Goal: Information Seeking & Learning: Learn about a topic

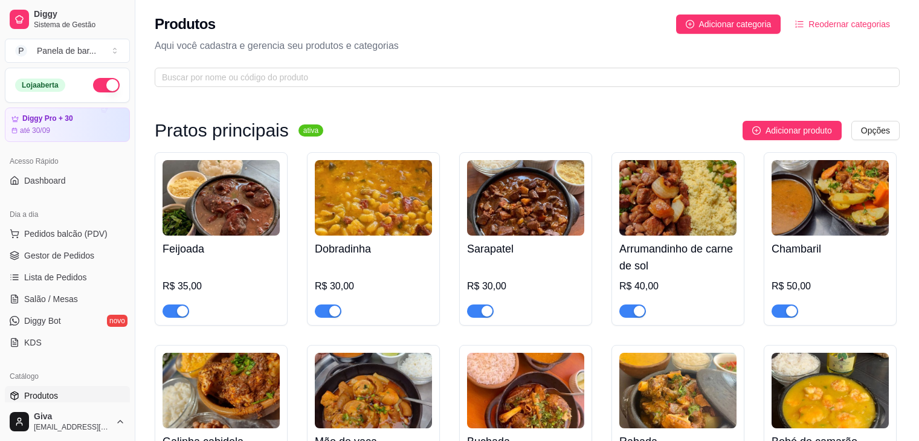
scroll to position [328, 0]
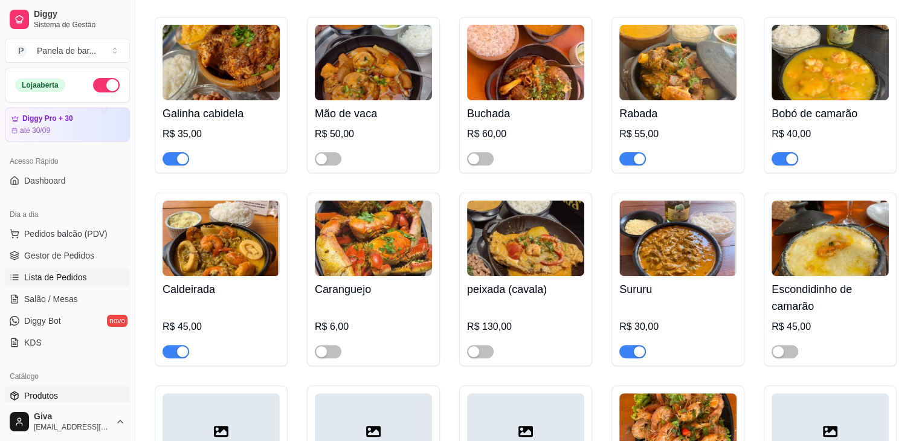
click at [70, 278] on span "Lista de Pedidos" at bounding box center [55, 277] width 63 height 12
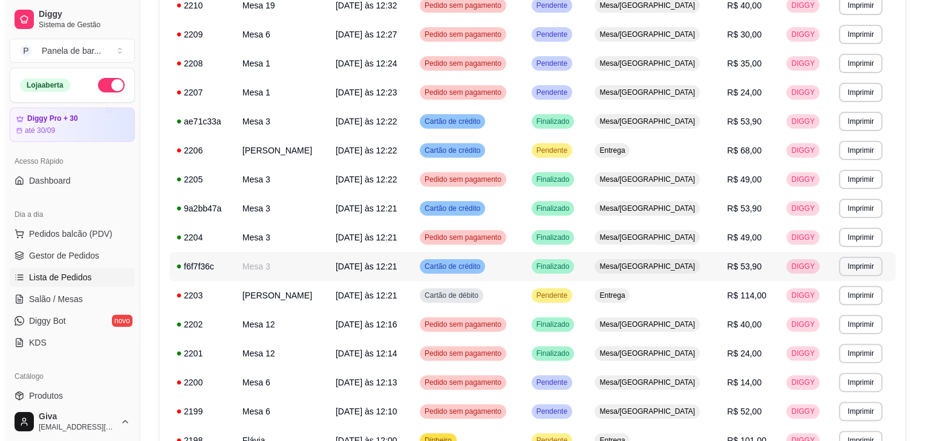
scroll to position [300, 0]
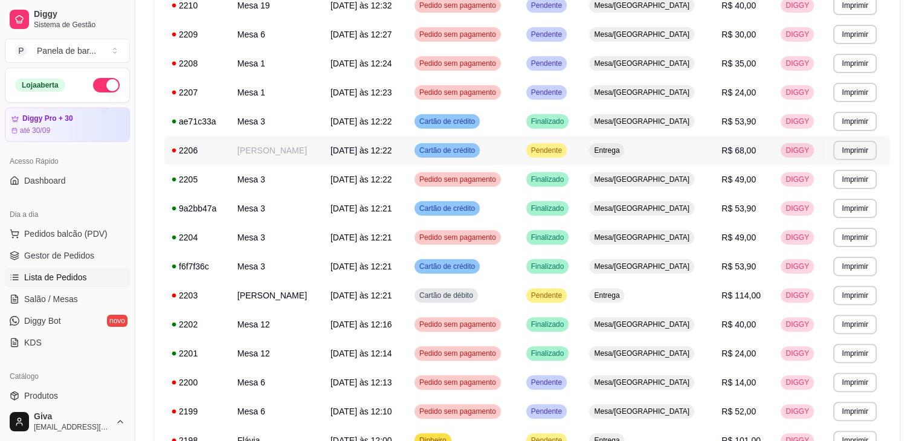
click at [279, 151] on td "[PERSON_NAME]" at bounding box center [276, 150] width 93 height 29
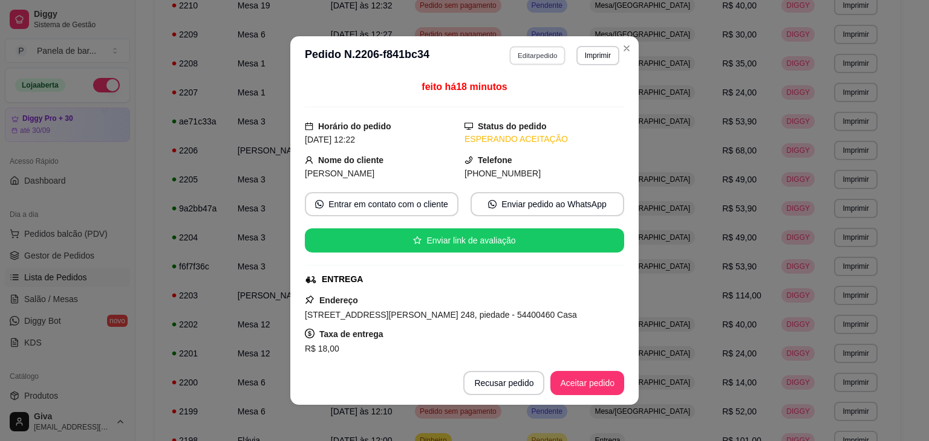
click at [546, 59] on button "Editar pedido" at bounding box center [538, 55] width 56 height 19
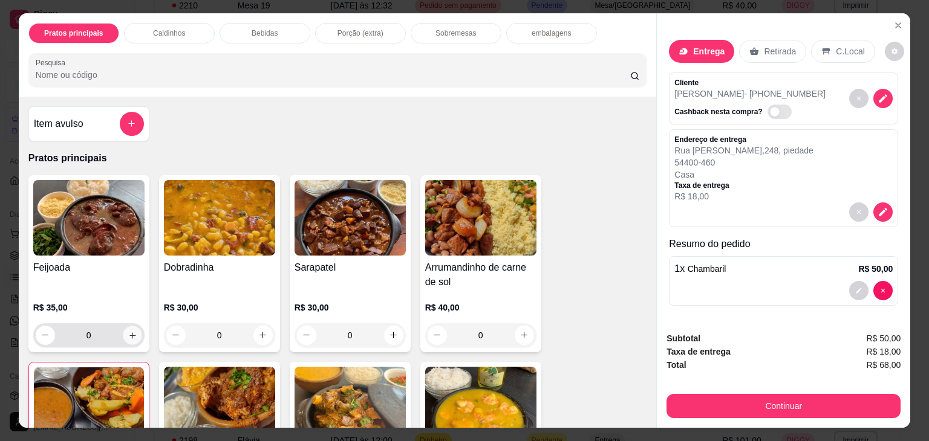
click at [128, 331] on icon "increase-product-quantity" at bounding box center [132, 335] width 9 height 9
type input "1"
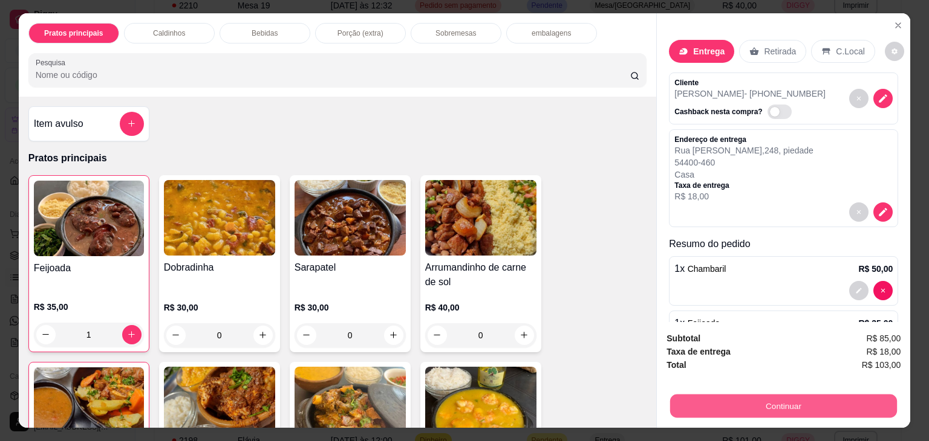
click at [808, 400] on button "Continuar" at bounding box center [783, 407] width 227 height 24
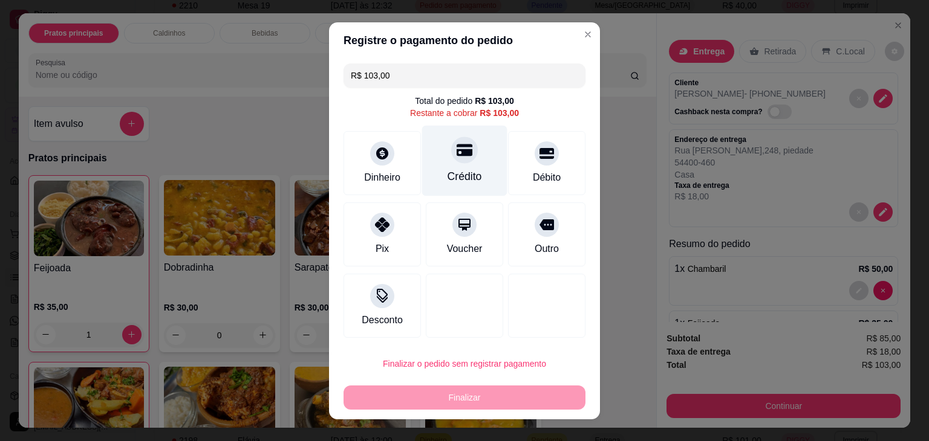
click at [461, 161] on div at bounding box center [464, 150] width 27 height 27
type input "R$ 0,00"
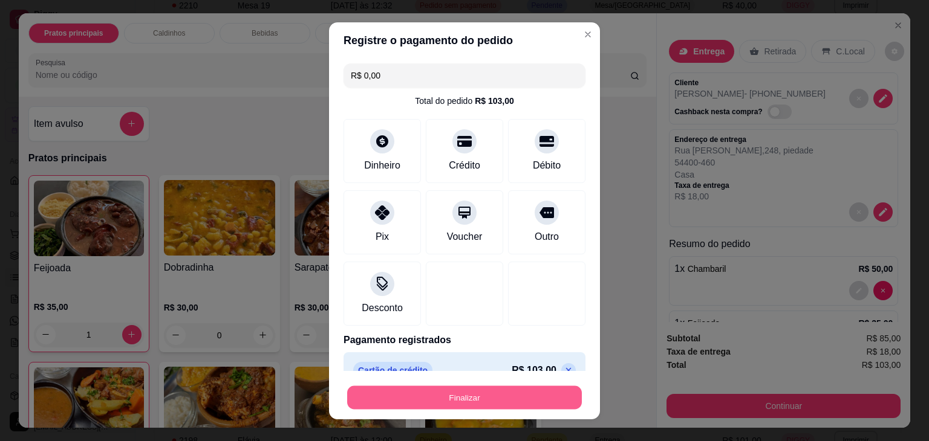
click at [470, 405] on button "Finalizar" at bounding box center [464, 398] width 235 height 24
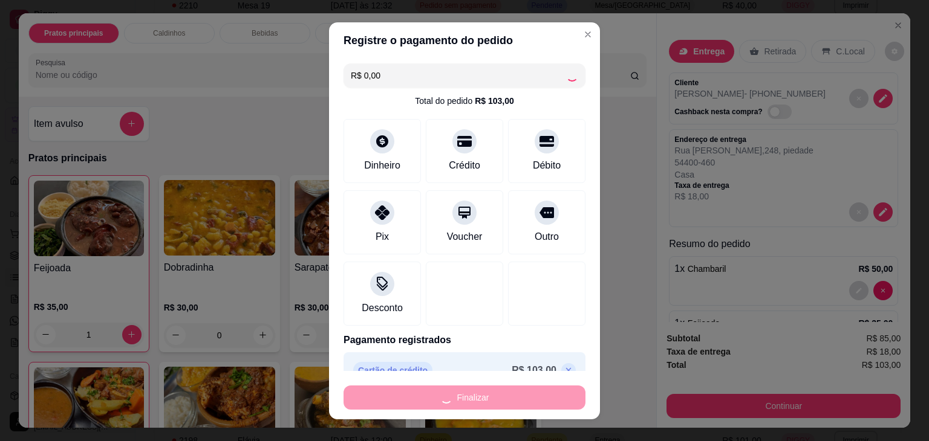
type input "0"
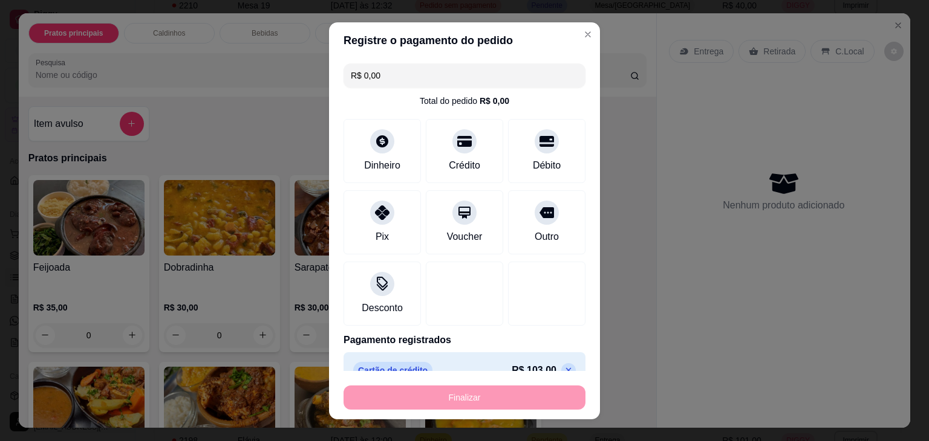
type input "-R$ 103,00"
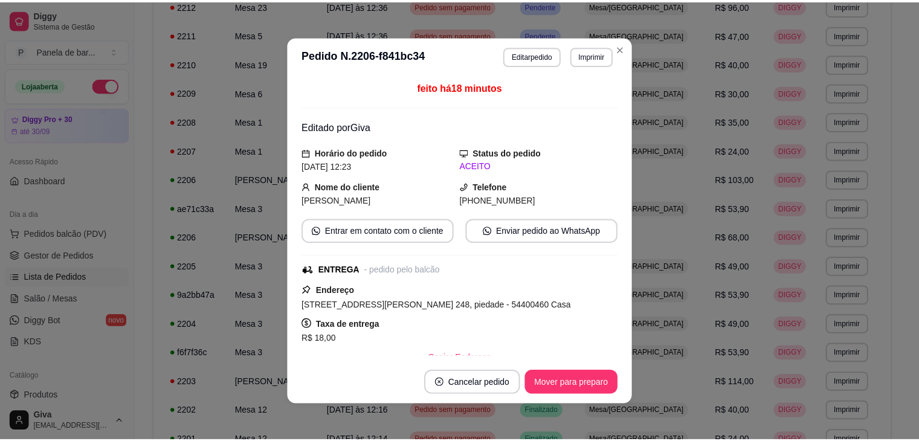
scroll to position [219, 0]
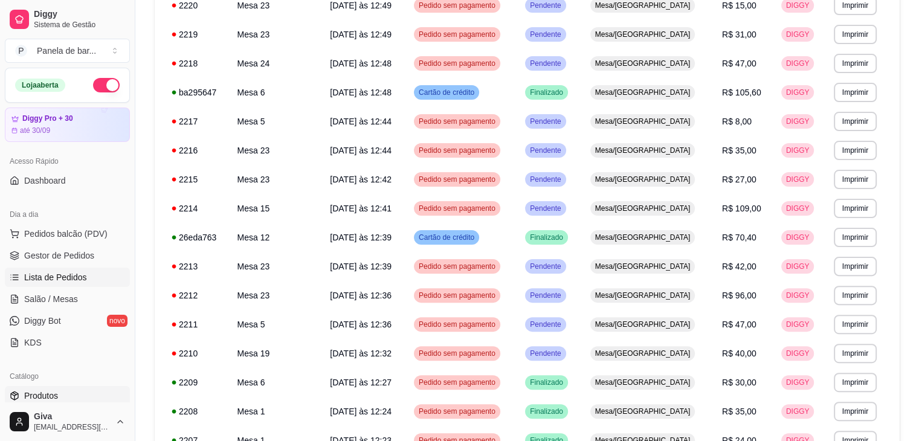
click at [49, 395] on span "Produtos" at bounding box center [41, 396] width 34 height 12
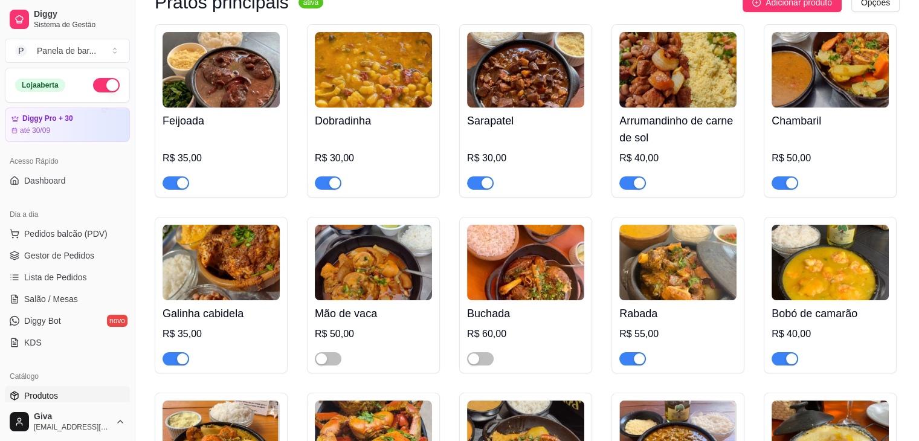
scroll to position [302, 0]
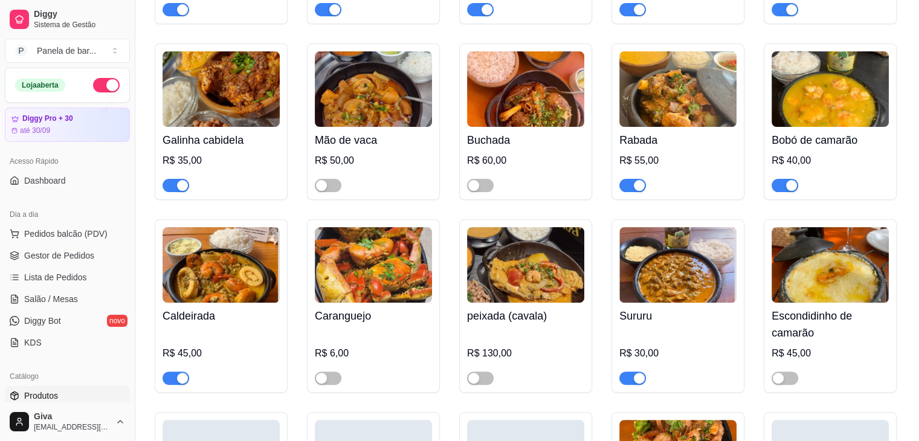
click at [179, 184] on div "button" at bounding box center [182, 185] width 11 height 11
click at [75, 292] on link "Salão / Mesas" at bounding box center [67, 299] width 125 height 19
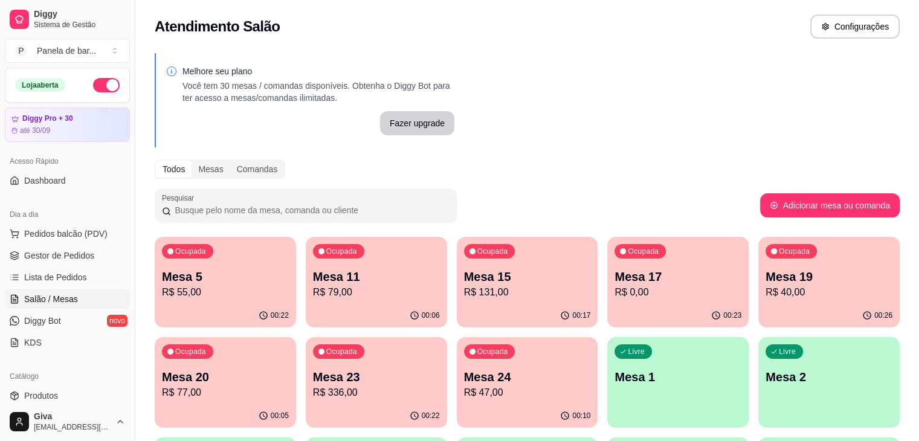
drag, startPoint x: 75, startPoint y: 292, endPoint x: 346, endPoint y: 277, distance: 271.2
click at [346, 277] on div "Diggy Sistema de Gestão P Panela de bar ... Loja aberta Diggy Pro + 30 até 30/0…" at bounding box center [459, 389] width 919 height 778
click at [315, 383] on p "Mesa 23" at bounding box center [376, 377] width 123 height 16
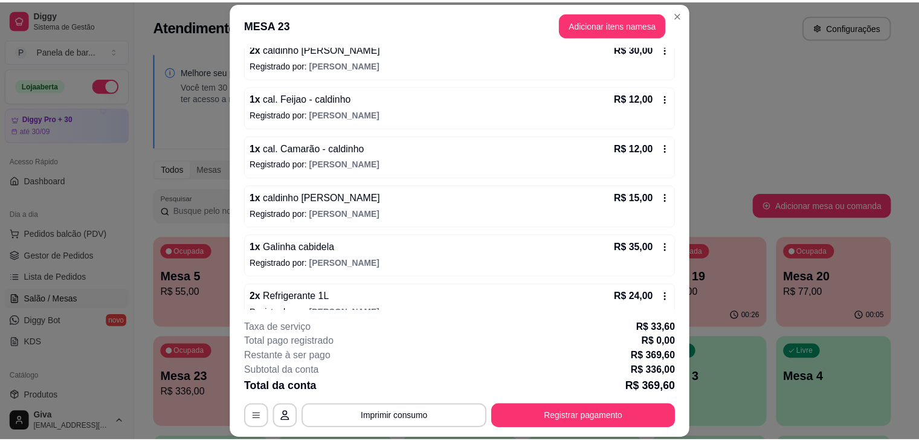
scroll to position [372, 0]
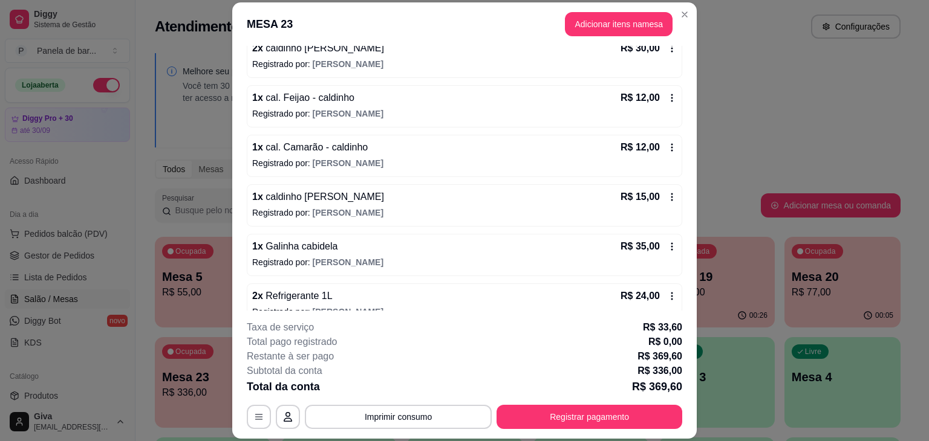
click at [671, 242] on icon at bounding box center [672, 246] width 2 height 8
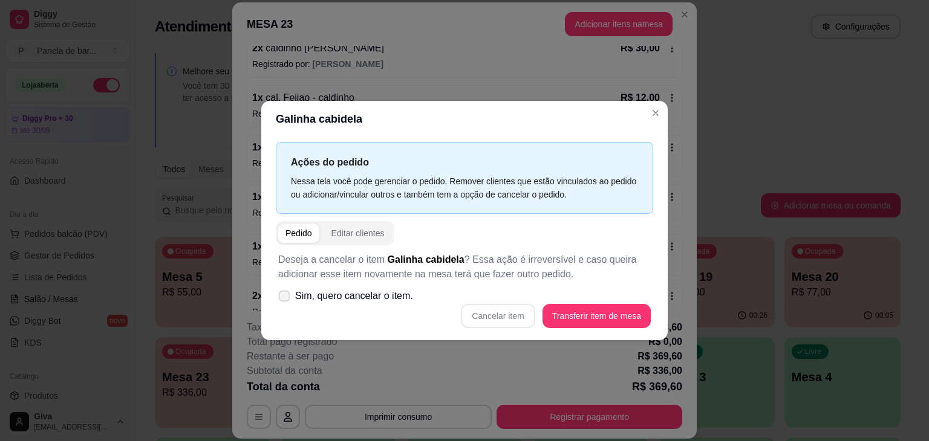
click at [378, 299] on span "Sim, quero cancelar o item." at bounding box center [354, 296] width 118 height 15
click at [285, 299] on input "Sim, quero cancelar o item." at bounding box center [281, 303] width 8 height 8
checkbox input "true"
click at [479, 313] on button "Cancelar item" at bounding box center [498, 316] width 74 height 24
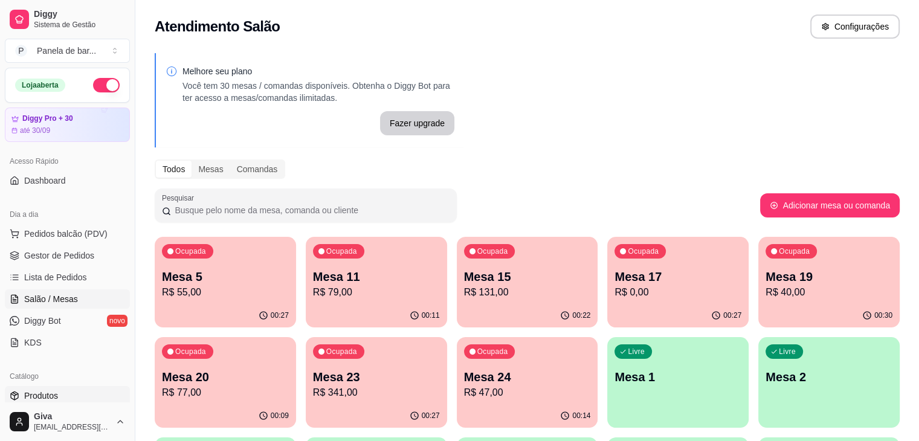
click at [70, 398] on link "Produtos" at bounding box center [67, 395] width 125 height 19
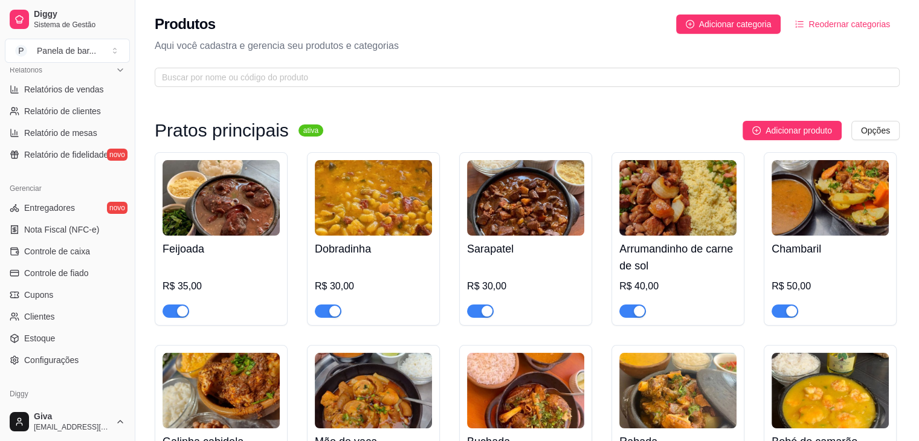
scroll to position [382, 0]
click at [57, 357] on span "Configurações" at bounding box center [51, 360] width 54 height 12
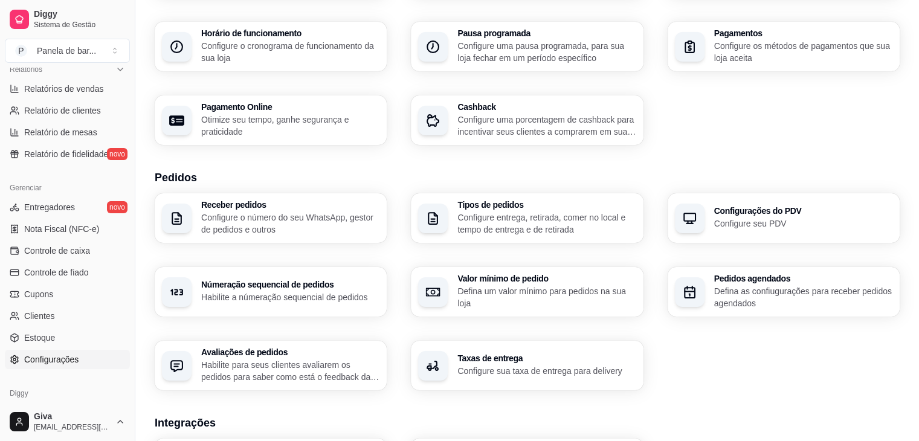
scroll to position [139, 0]
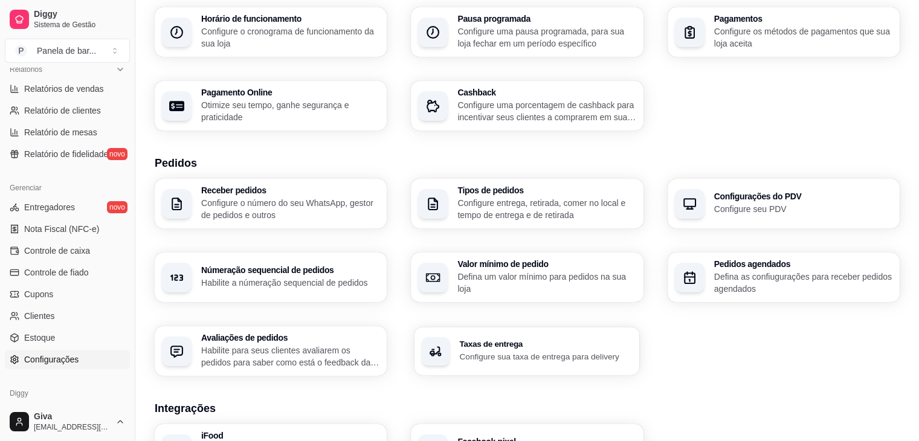
click at [472, 371] on div "Taxas de entrega Configure sua taxa de entrega para delivery" at bounding box center [527, 351] width 225 height 48
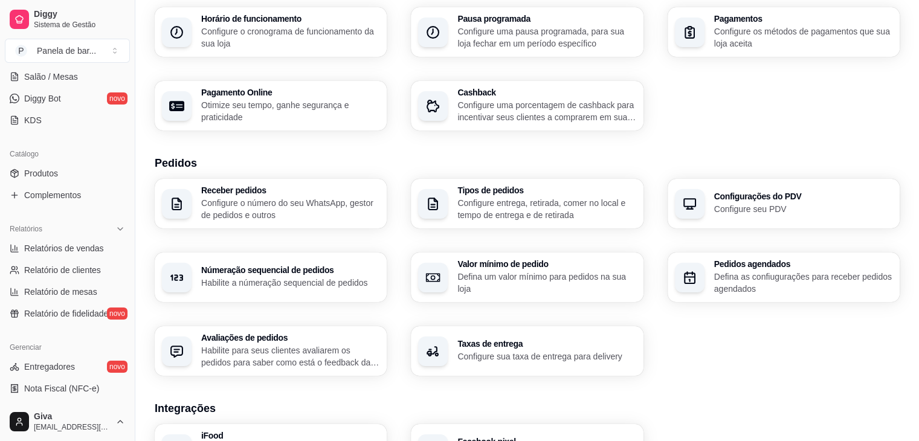
scroll to position [215, 0]
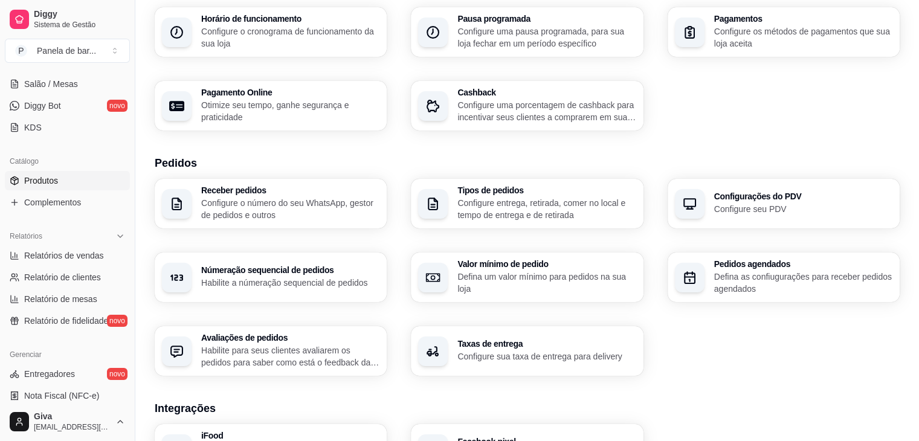
click at [74, 180] on link "Produtos" at bounding box center [67, 180] width 125 height 19
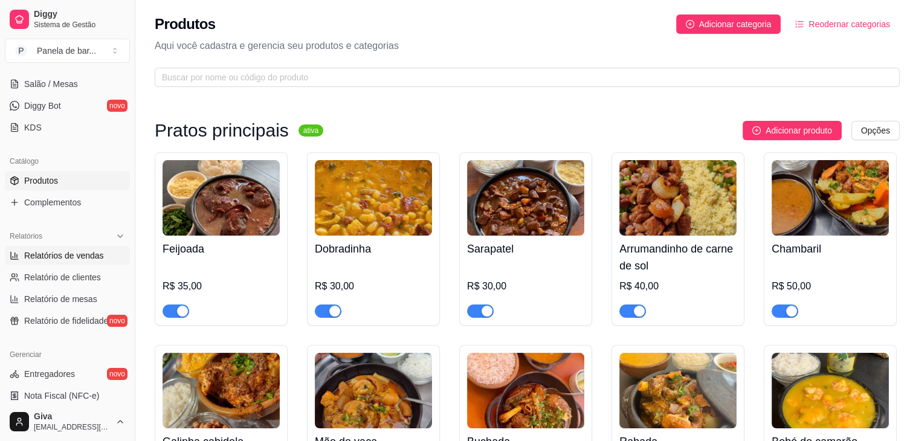
scroll to position [158, 0]
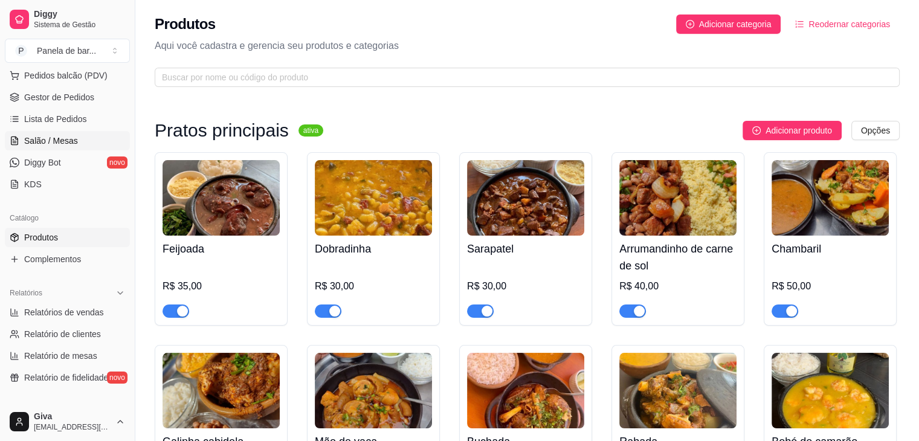
click at [74, 144] on span "Salão / Mesas" at bounding box center [51, 141] width 54 height 12
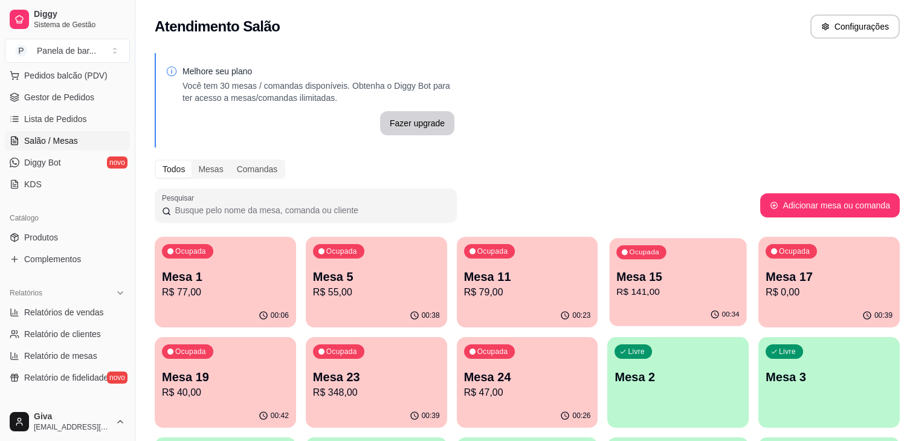
click at [617, 269] on p "Mesa 15" at bounding box center [678, 277] width 123 height 16
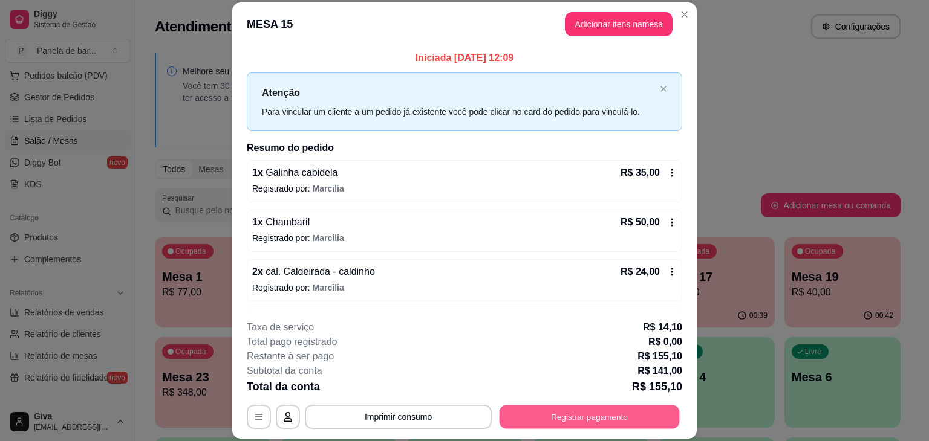
click at [517, 412] on button "Registrar pagamento" at bounding box center [589, 418] width 180 height 24
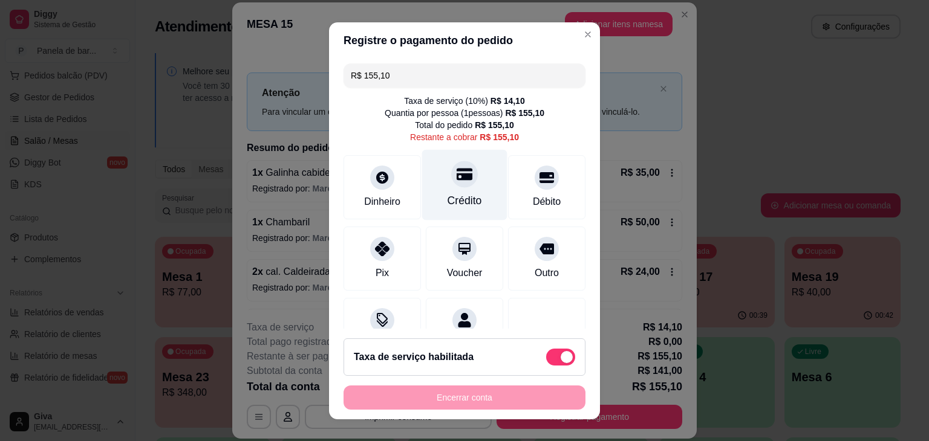
click at [456, 207] on div "Crédito" at bounding box center [464, 201] width 34 height 16
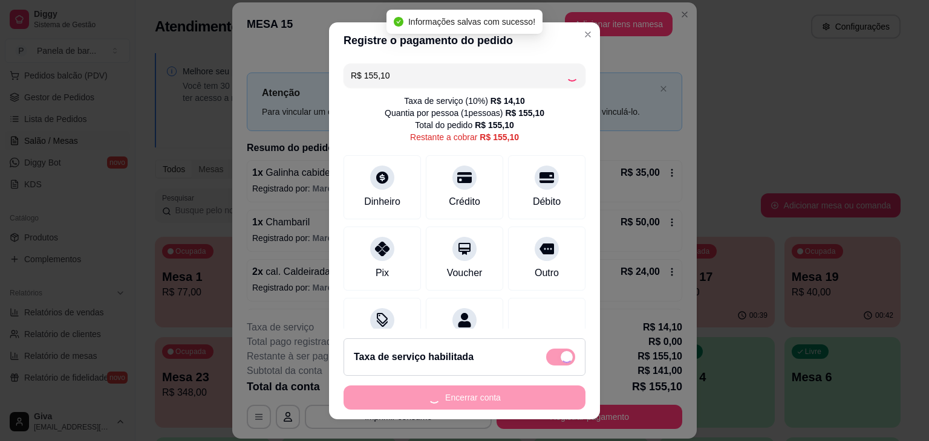
type input "R$ 0,00"
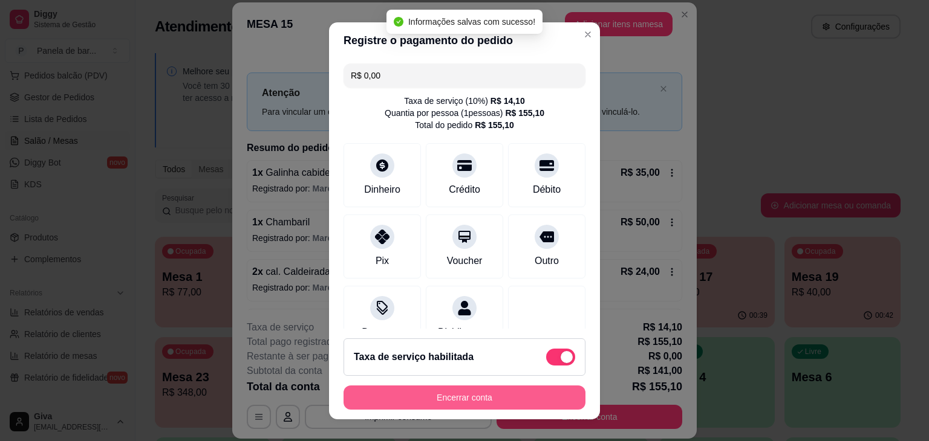
click at [487, 397] on button "Encerrar conta" at bounding box center [464, 398] width 242 height 24
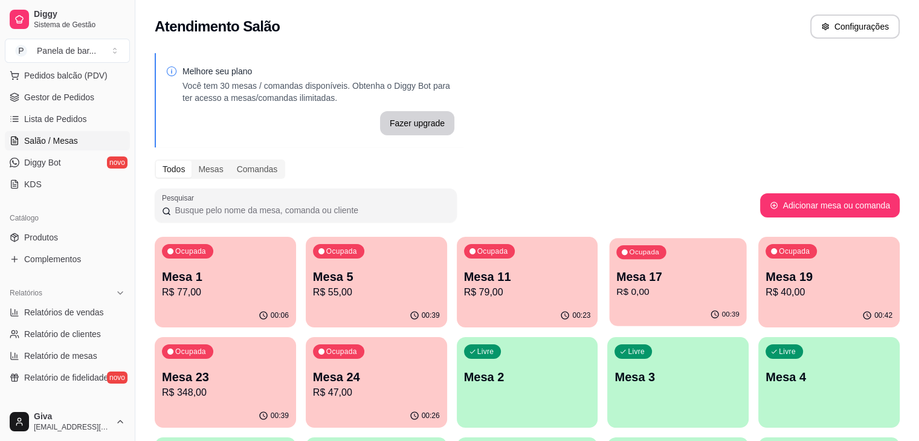
click at [617, 279] on p "Mesa 17" at bounding box center [678, 277] width 123 height 16
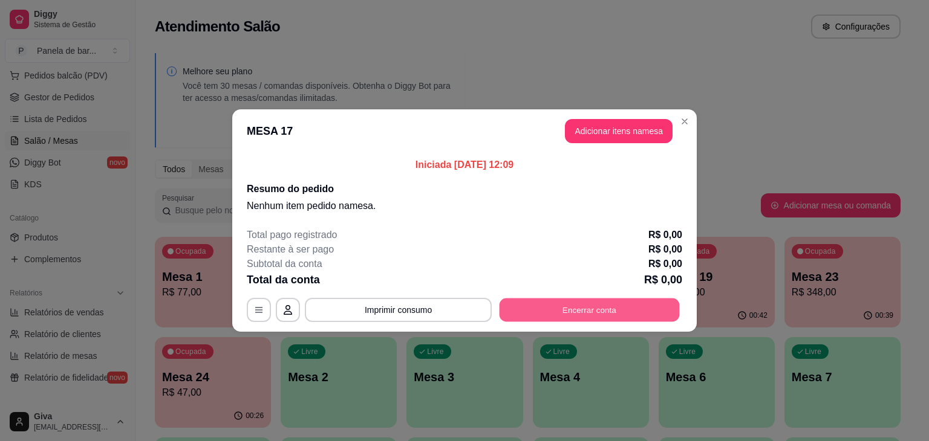
click at [562, 309] on button "Encerrar conta" at bounding box center [589, 311] width 180 height 24
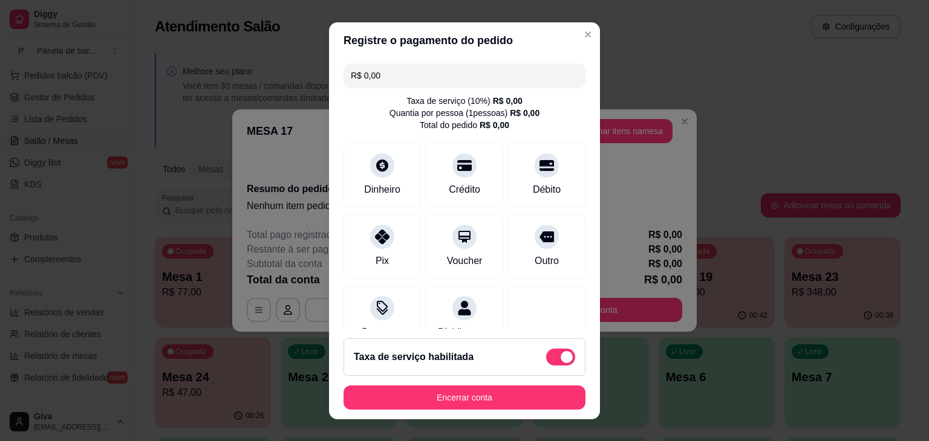
click at [488, 187] on div "Dinheiro Crédito Débito" at bounding box center [464, 175] width 242 height 64
click at [504, 185] on div "Débito" at bounding box center [546, 172] width 85 height 71
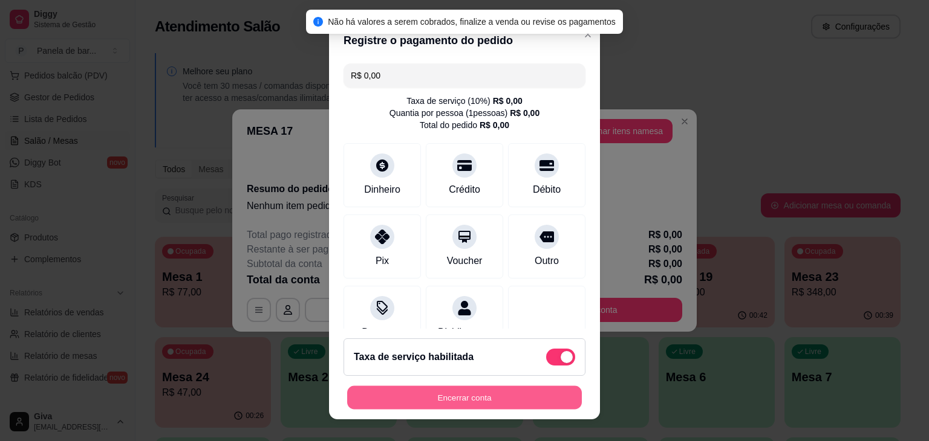
click at [491, 400] on button "Encerrar conta" at bounding box center [464, 398] width 235 height 24
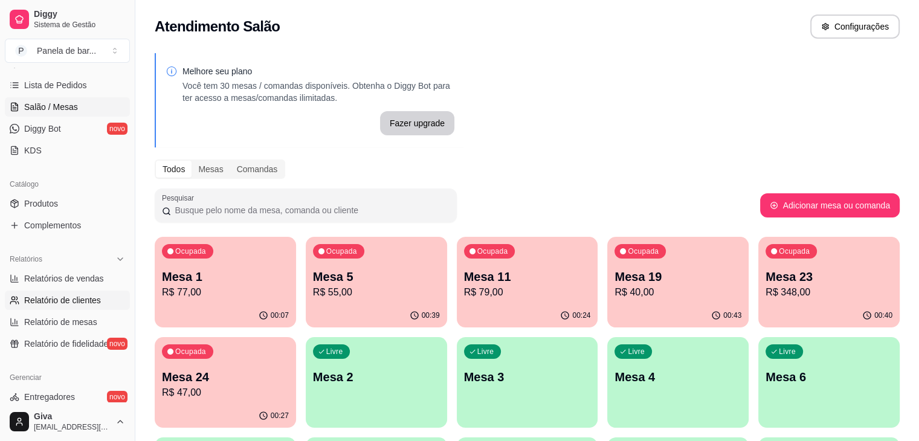
scroll to position [123, 0]
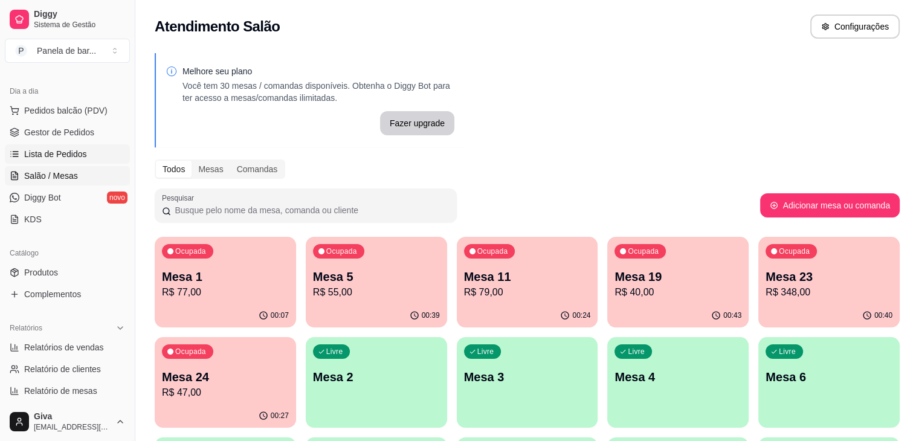
click at [50, 157] on span "Lista de Pedidos" at bounding box center [55, 154] width 63 height 12
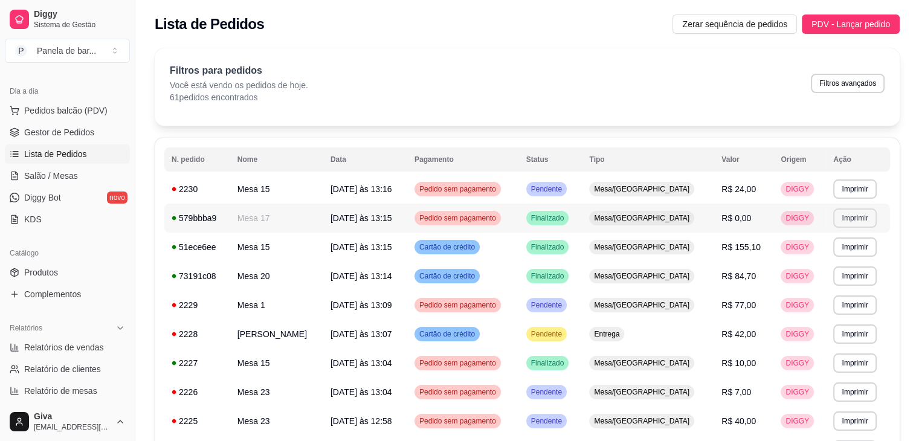
click at [835, 218] on button "Imprimir" at bounding box center [855, 218] width 43 height 19
click at [809, 264] on button "IMPRESSORA" at bounding box center [827, 260] width 88 height 19
click at [863, 223] on button "Imprimir" at bounding box center [855, 218] width 42 height 19
click at [841, 263] on button "IMPRESSORA" at bounding box center [830, 259] width 84 height 19
click at [843, 218] on button "Imprimir" at bounding box center [855, 218] width 42 height 19
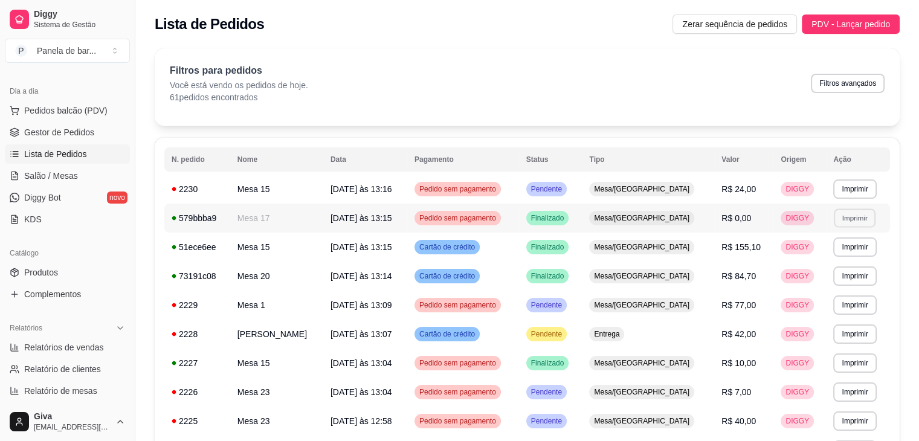
click at [807, 256] on button "IMPRESSORA" at bounding box center [827, 260] width 85 height 19
click at [759, 222] on td "R$ 0,00" at bounding box center [744, 218] width 59 height 29
click at [50, 166] on link "Salão / Mesas" at bounding box center [67, 175] width 125 height 19
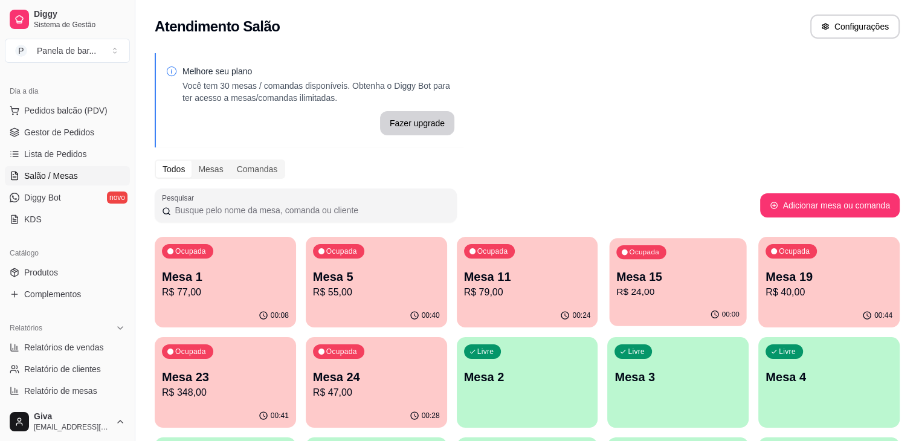
click at [610, 317] on div "00:00" at bounding box center [678, 314] width 137 height 23
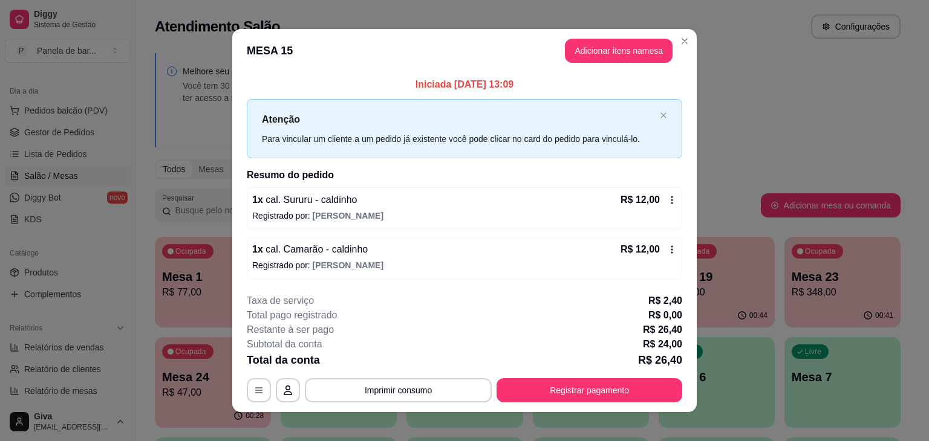
scroll to position [9, 0]
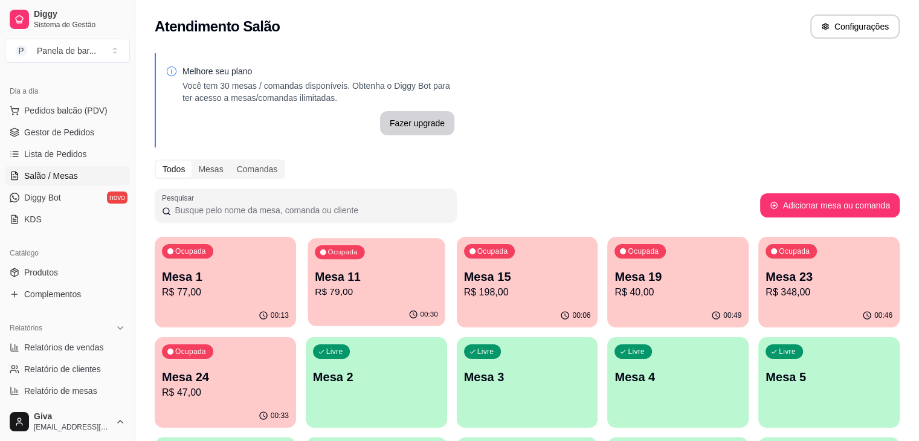
click at [354, 274] on p "Mesa 11" at bounding box center [376, 277] width 123 height 16
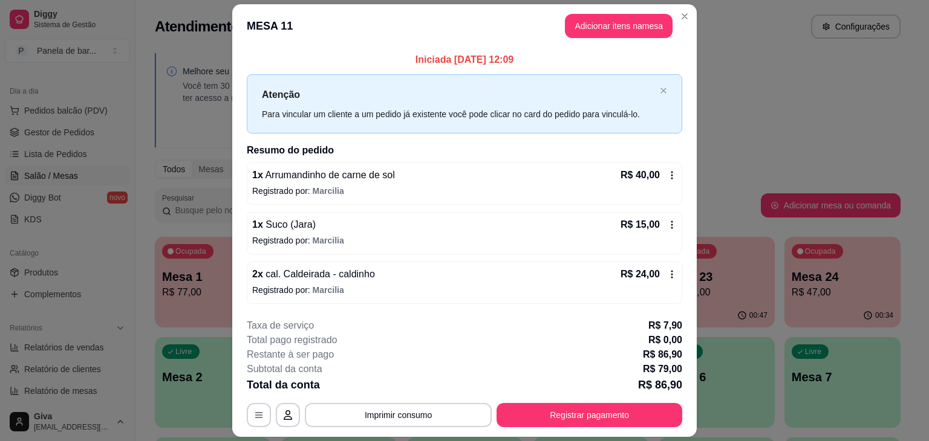
scroll to position [21, 0]
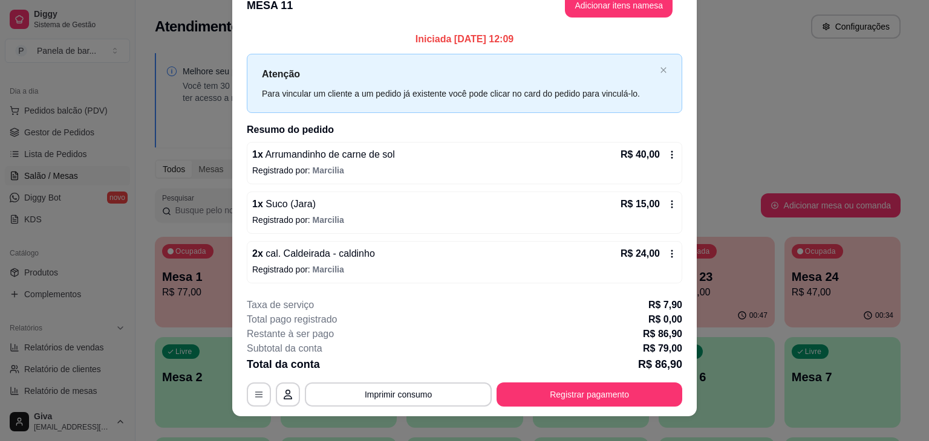
click at [655, 249] on div "R$ 24,00" at bounding box center [648, 254] width 56 height 15
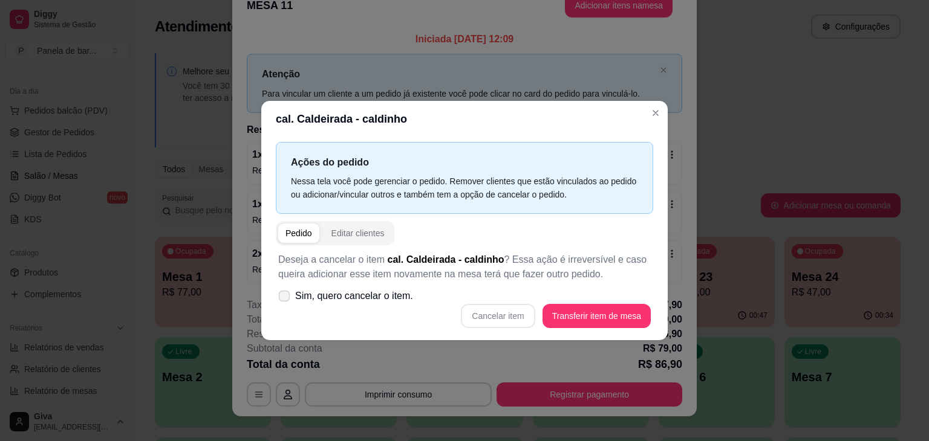
click at [384, 296] on span "Sim, quero cancelar o item." at bounding box center [354, 296] width 118 height 15
click at [285, 299] on input "Sim, quero cancelar o item." at bounding box center [281, 303] width 8 height 8
checkbox input "true"
click at [507, 320] on button "Cancelar item" at bounding box center [498, 317] width 72 height 24
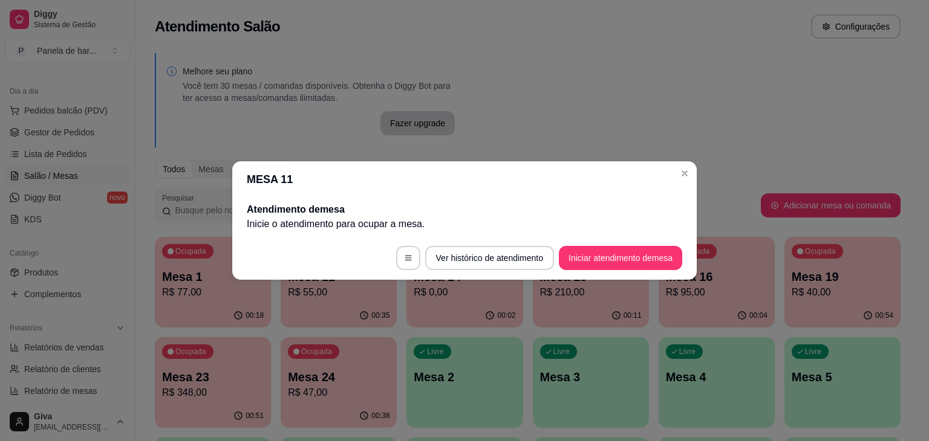
scroll to position [0, 0]
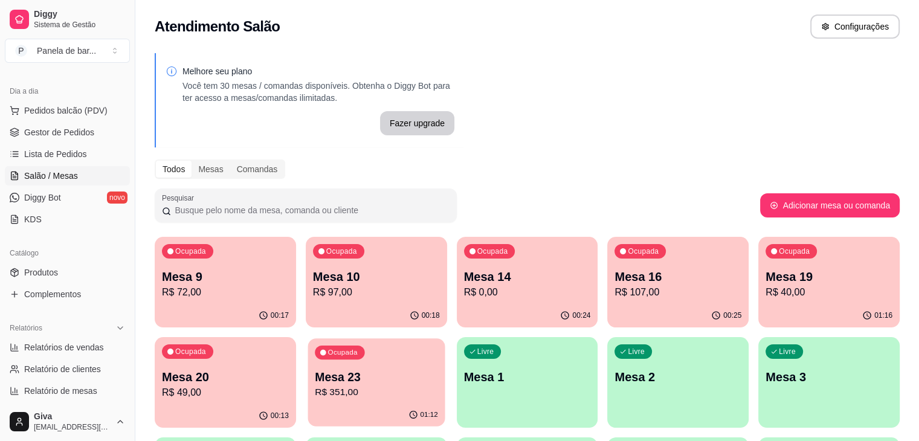
click at [308, 349] on div "Ocupada Mesa 23 R$ 351,00" at bounding box center [376, 371] width 137 height 65
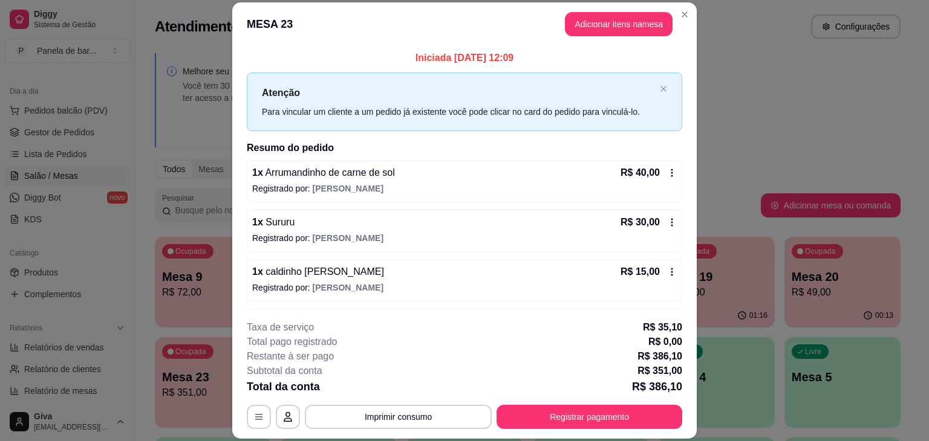
click at [667, 176] on icon at bounding box center [672, 173] width 10 height 10
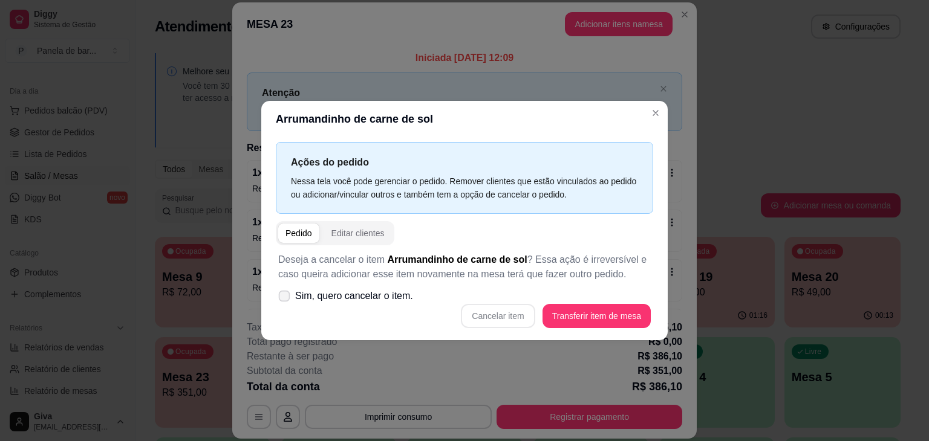
click at [348, 296] on span "Sim, quero cancelar o item." at bounding box center [354, 296] width 118 height 15
click at [285, 299] on input "Sim, quero cancelar o item." at bounding box center [281, 303] width 8 height 8
checkbox input "true"
click at [494, 316] on button "Cancelar item" at bounding box center [498, 317] width 72 height 24
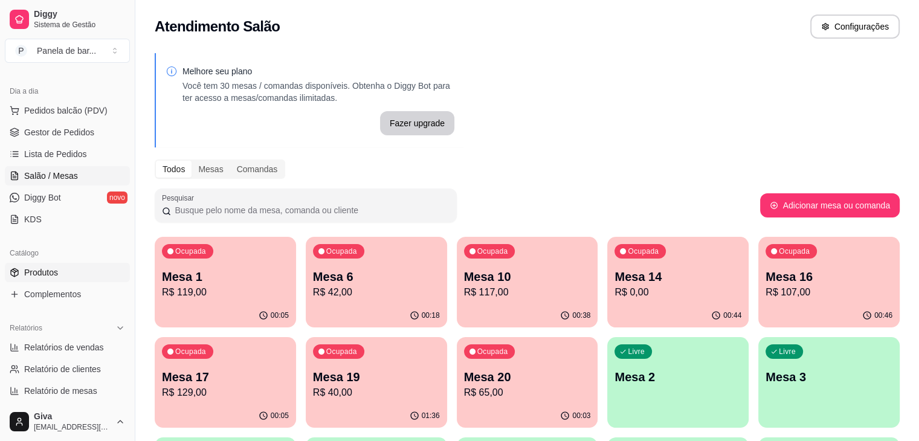
drag, startPoint x: 61, startPoint y: 261, endPoint x: 61, endPoint y: 268, distance: 6.6
click at [61, 268] on div "Catálogo Produtos Complementos" at bounding box center [67, 274] width 135 height 70
click at [61, 268] on link "Produtos" at bounding box center [67, 272] width 125 height 19
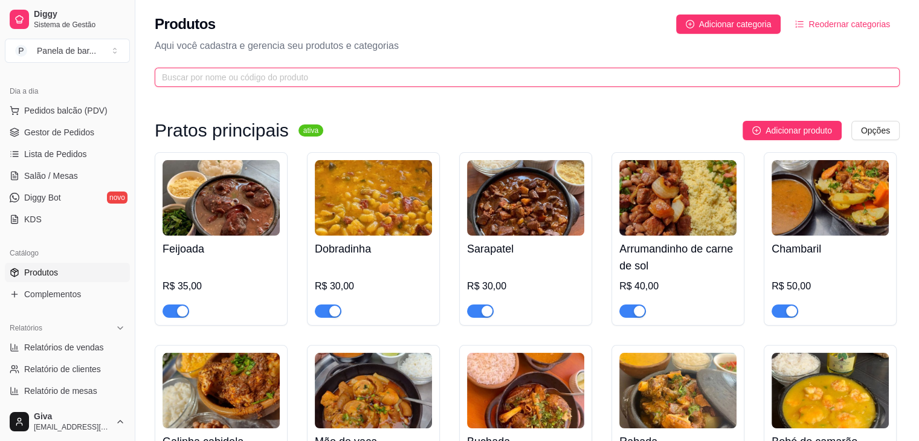
click at [244, 76] on input "text" at bounding box center [522, 77] width 721 height 13
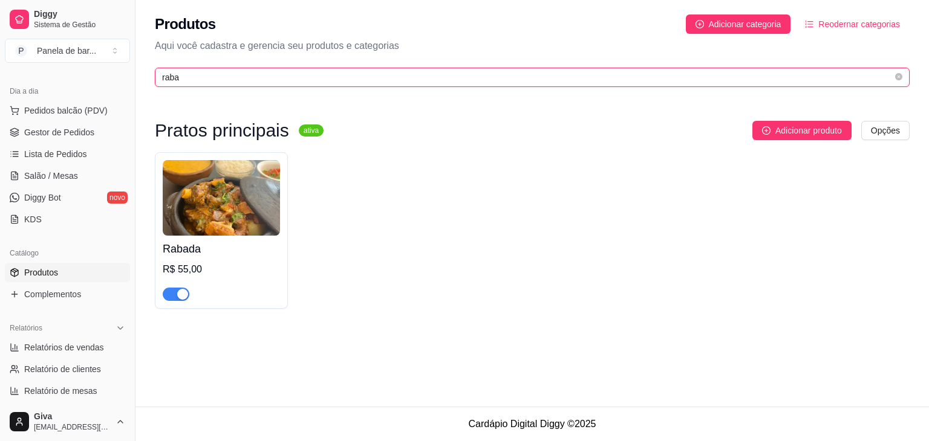
type input "raba"
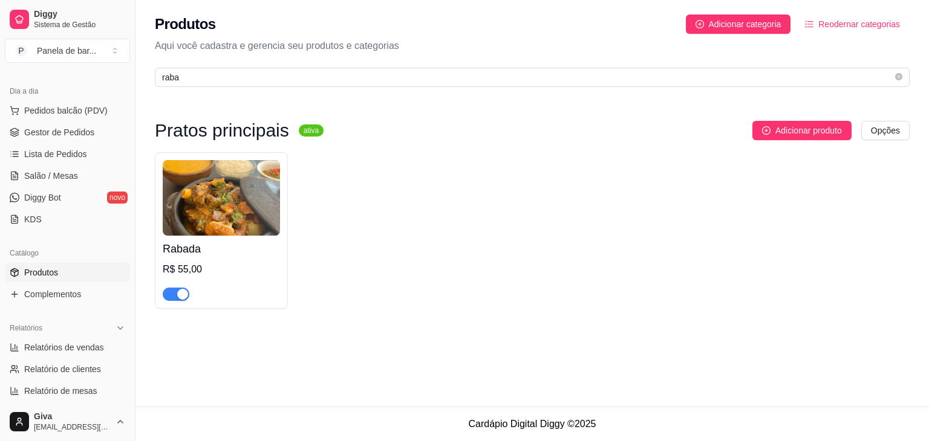
click at [180, 290] on div "button" at bounding box center [182, 294] width 11 height 11
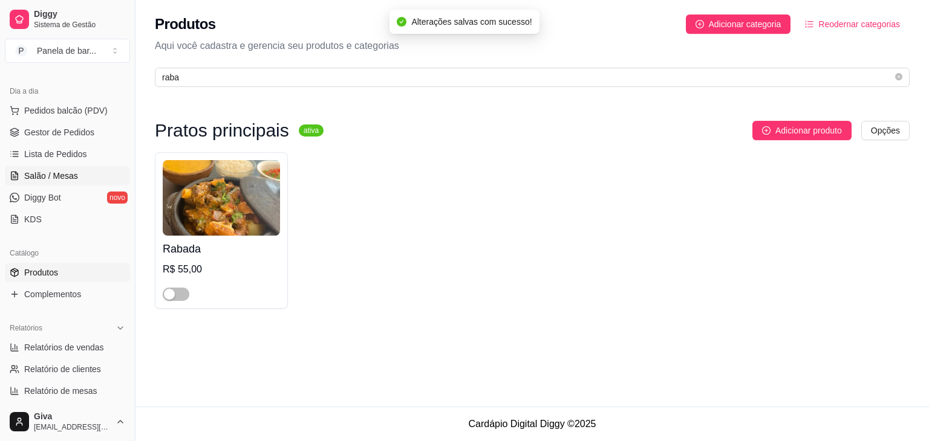
click at [73, 179] on span "Salão / Mesas" at bounding box center [51, 176] width 54 height 12
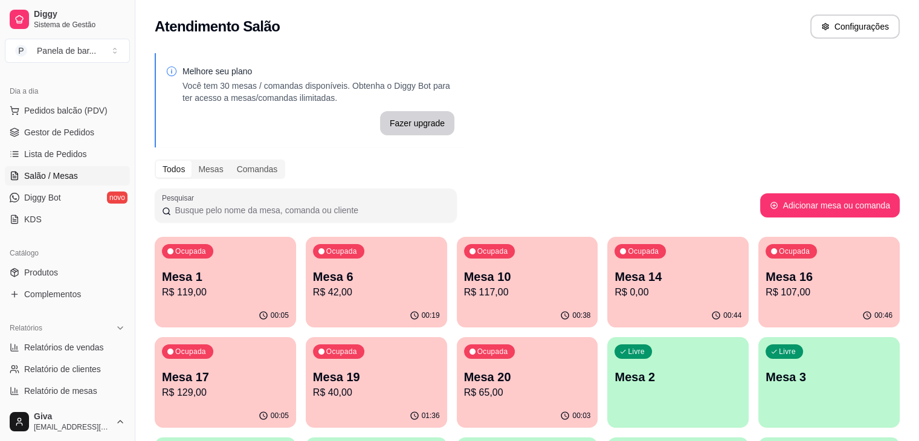
click at [213, 345] on div "Ocupada" at bounding box center [187, 352] width 51 height 15
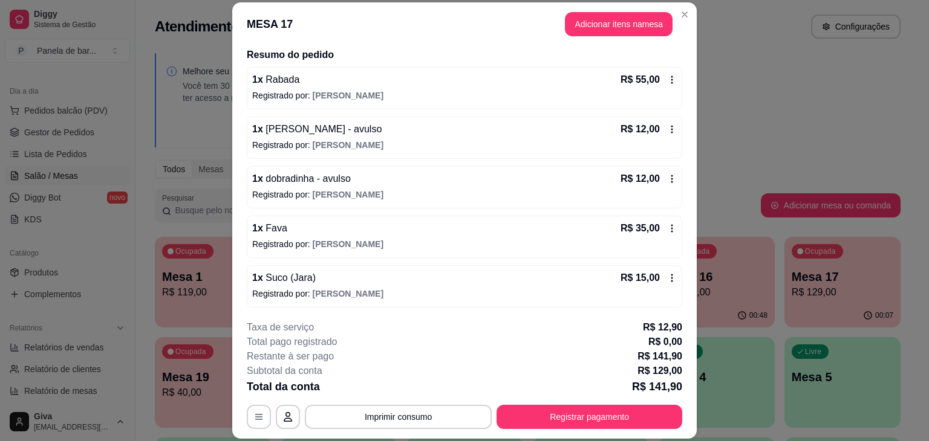
scroll to position [36, 0]
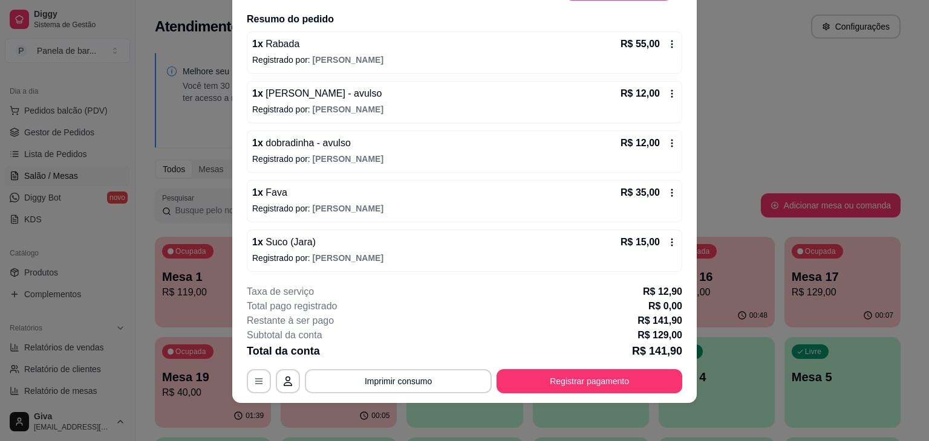
click at [638, 239] on p "R$ 15,00" at bounding box center [639, 242] width 39 height 15
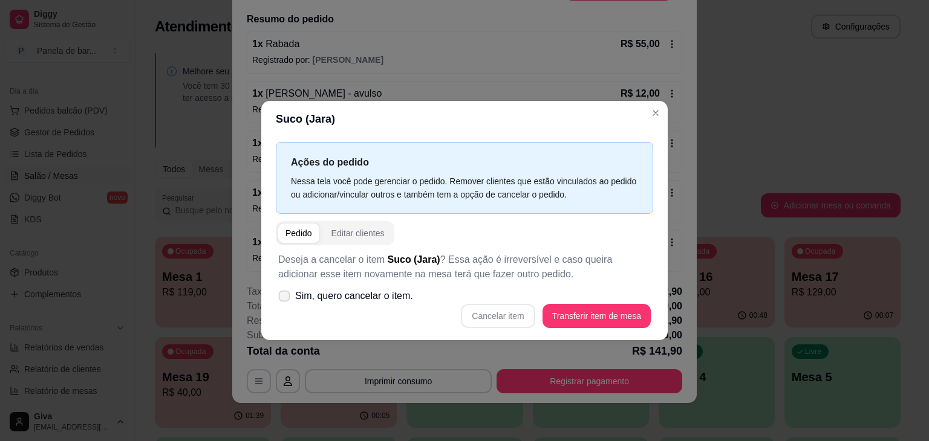
click at [370, 297] on span "Sim, quero cancelar o item." at bounding box center [354, 296] width 118 height 15
click at [285, 299] on input "Sim, quero cancelar o item." at bounding box center [281, 303] width 8 height 8
checkbox input "true"
click at [490, 325] on button "Cancelar item" at bounding box center [498, 317] width 72 height 24
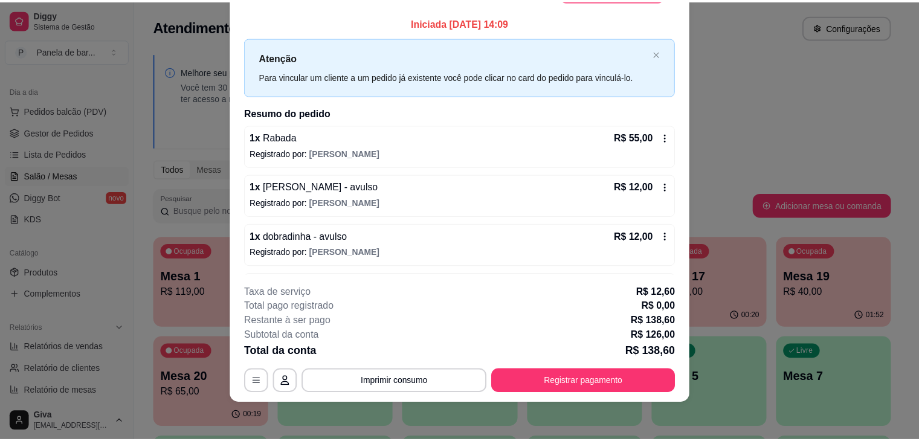
scroll to position [0, 0]
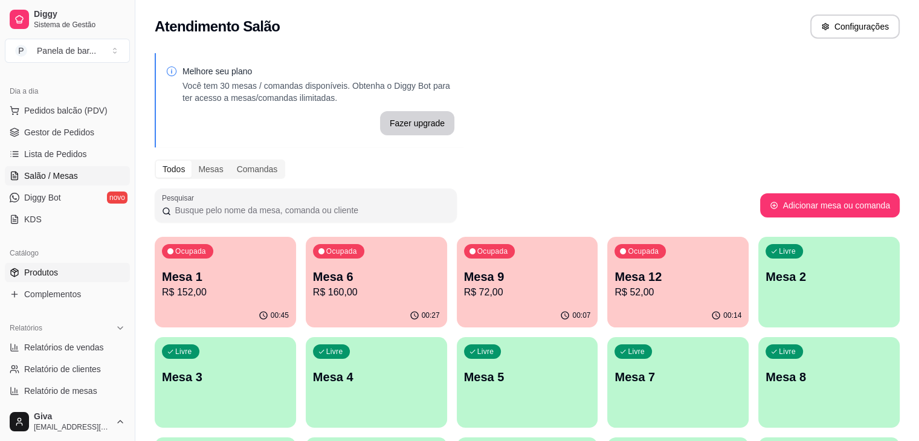
click at [56, 272] on span "Produtos" at bounding box center [41, 273] width 34 height 12
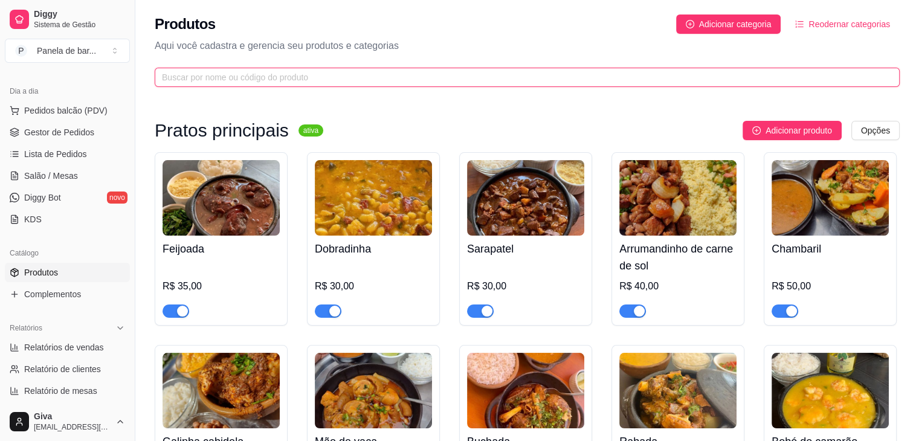
click at [244, 79] on input "text" at bounding box center [522, 77] width 721 height 13
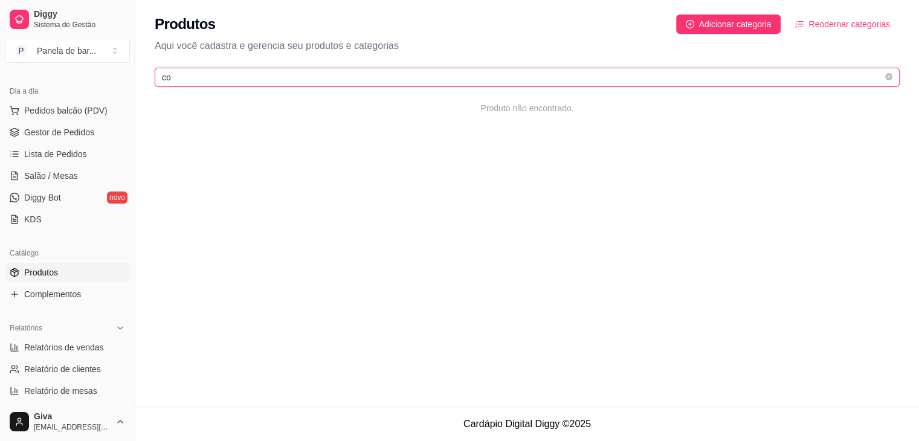
type input "c"
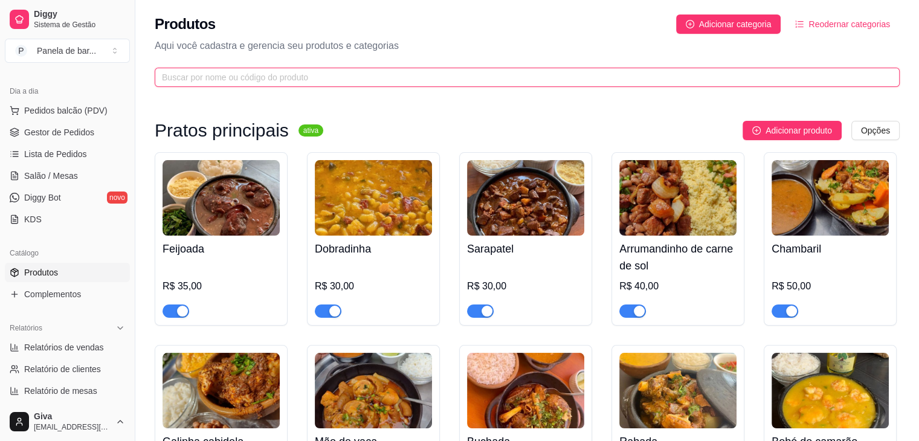
type input "1"
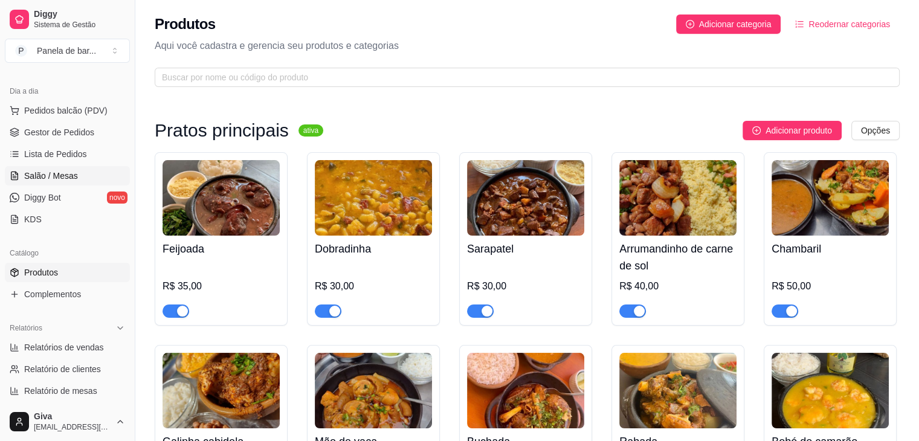
click at [42, 171] on span "Salão / Mesas" at bounding box center [51, 176] width 54 height 12
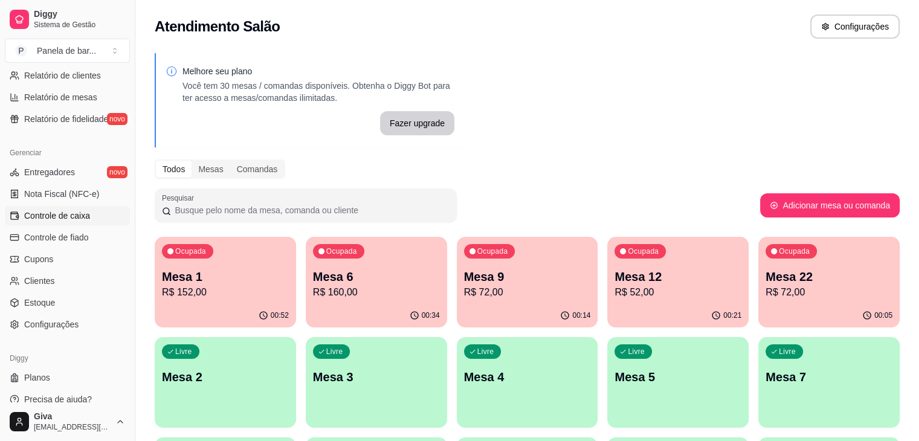
scroll to position [427, 0]
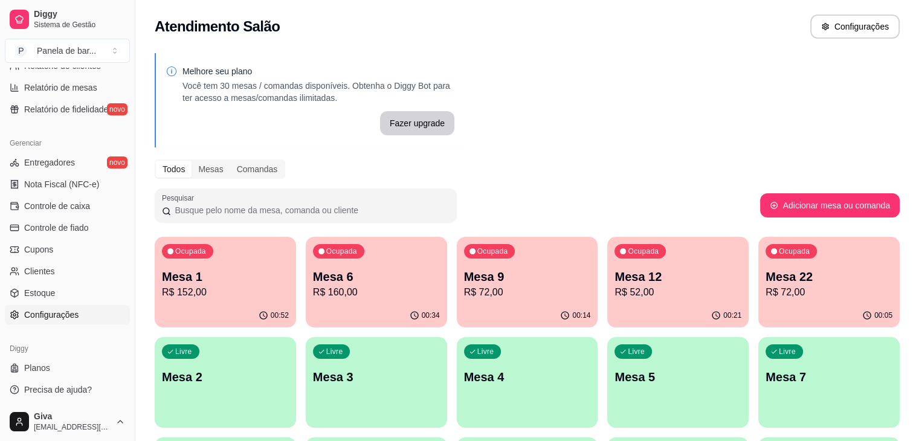
click at [51, 320] on span "Configurações" at bounding box center [51, 315] width 54 height 12
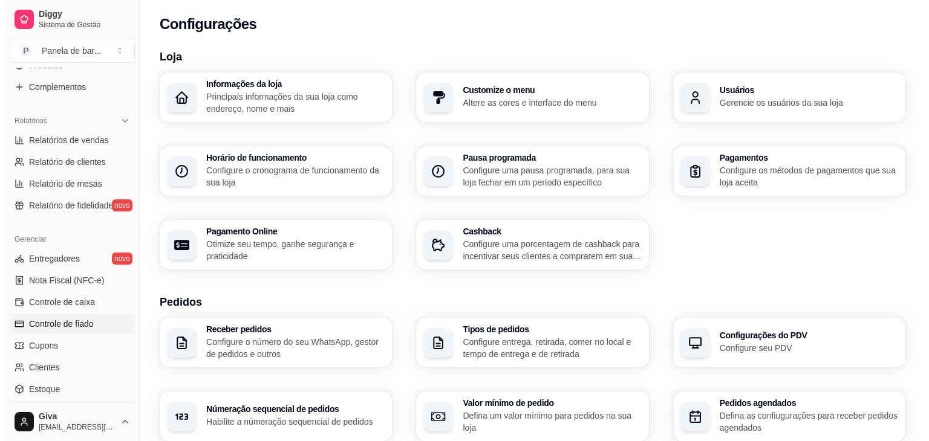
scroll to position [324, 0]
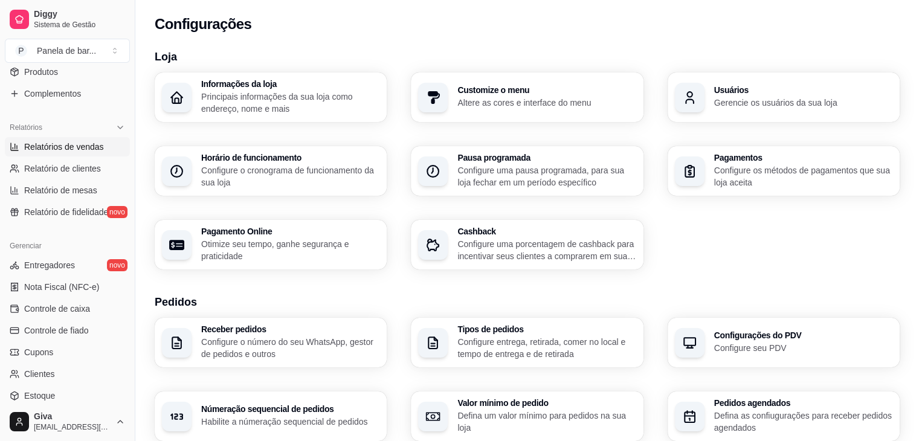
click at [85, 146] on span "Relatórios de vendas" at bounding box center [64, 147] width 80 height 12
select select "ALL"
select select "0"
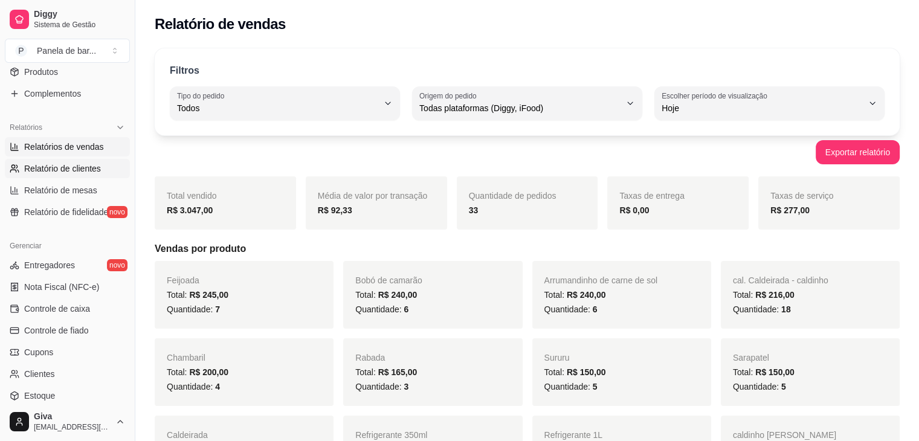
click at [92, 175] on link "Relatório de clientes" at bounding box center [67, 168] width 125 height 19
select select "30"
select select "HIGHEST_TOTAL_SPENT_WITH_ORDERS"
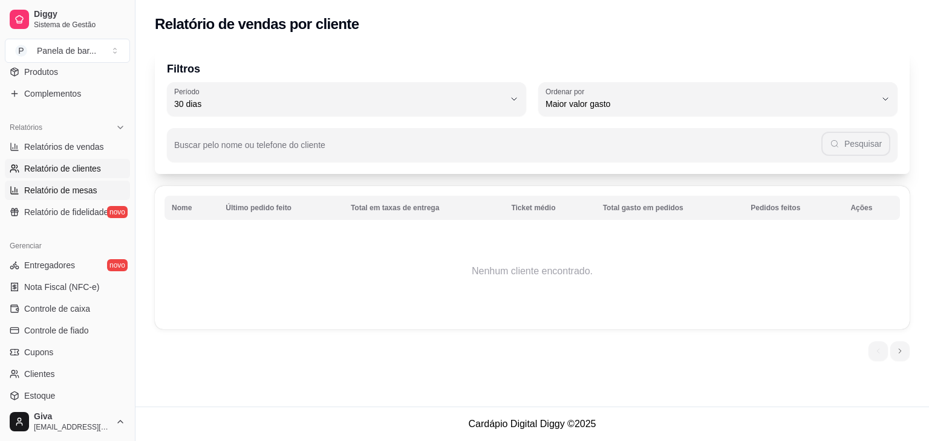
click at [92, 189] on span "Relatório de mesas" at bounding box center [60, 190] width 73 height 12
select select "TOTAL_OF_ORDERS"
select select "7"
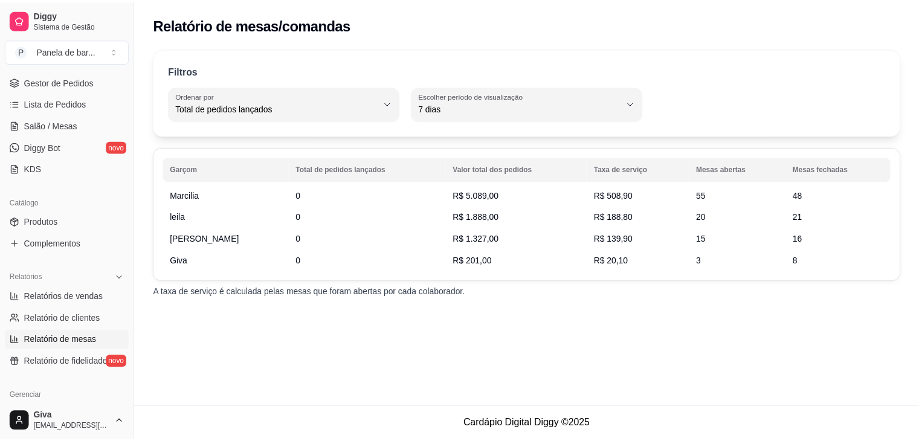
scroll to position [163, 0]
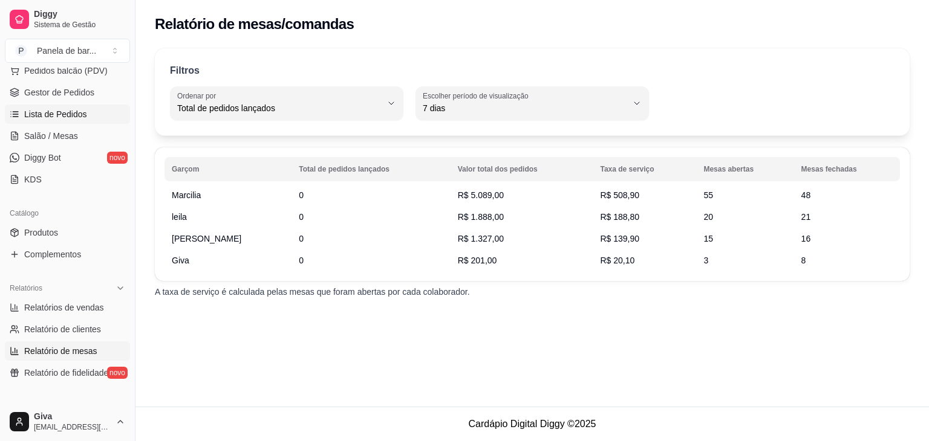
click at [53, 109] on span "Lista de Pedidos" at bounding box center [55, 114] width 63 height 12
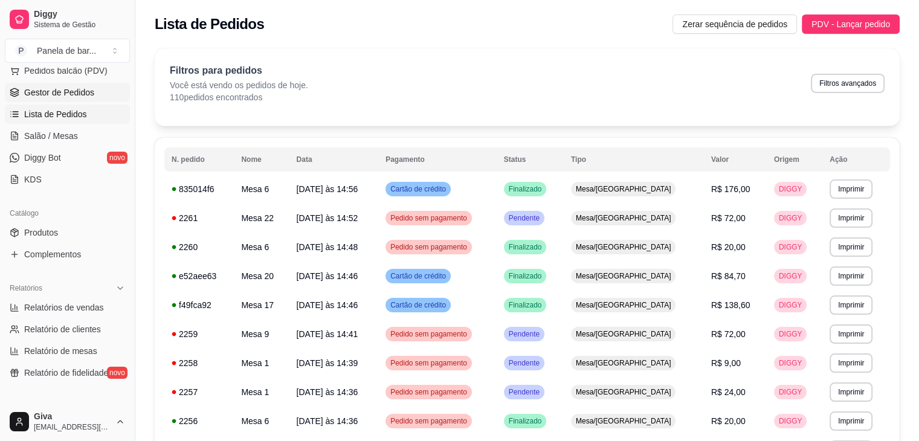
click at [78, 97] on link "Gestor de Pedidos" at bounding box center [67, 92] width 125 height 19
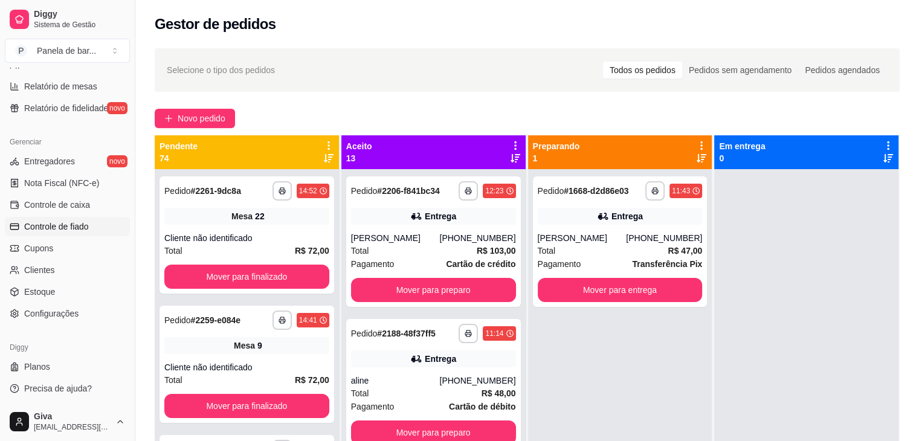
scroll to position [426, 0]
click at [80, 287] on link "Estoque" at bounding box center [67, 294] width 125 height 19
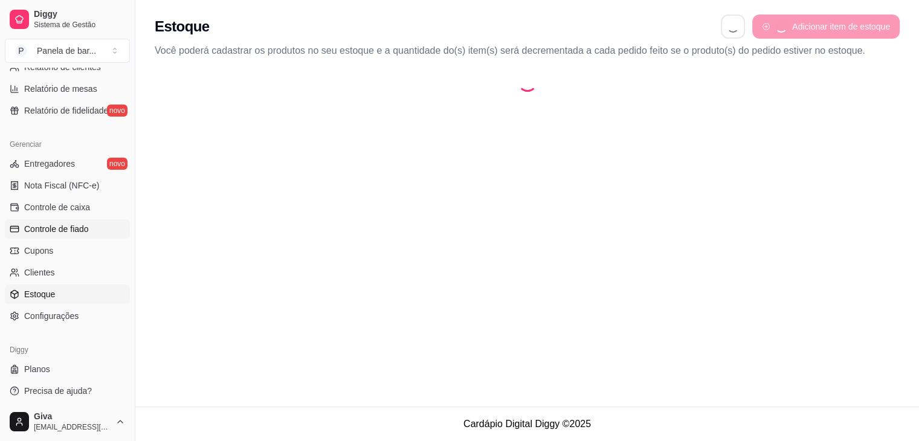
select select "QUANTITY_ORDER"
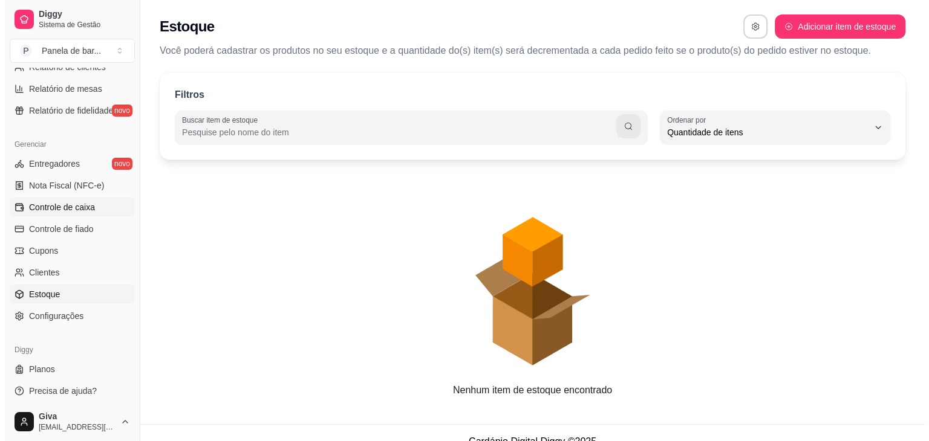
scroll to position [11, 0]
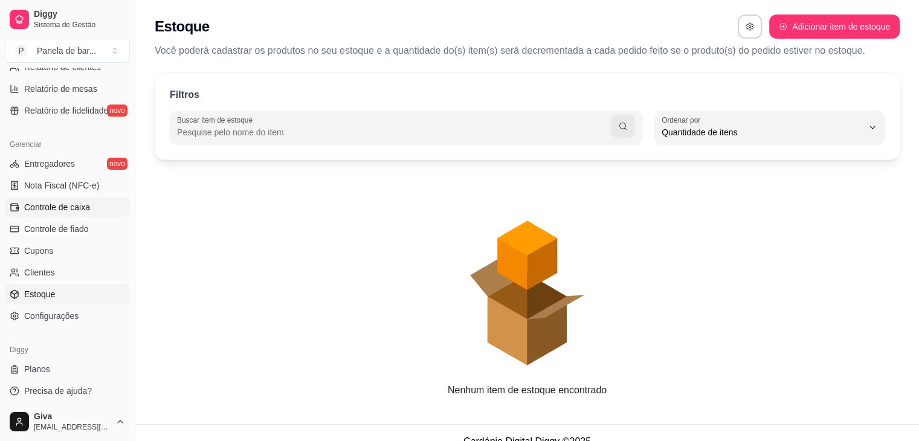
click at [85, 210] on span "Controle de caixa" at bounding box center [57, 207] width 66 height 12
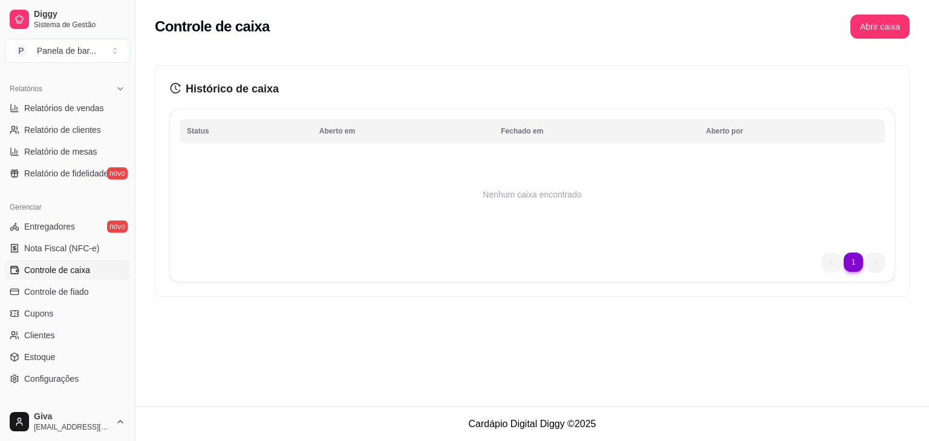
scroll to position [346, 0]
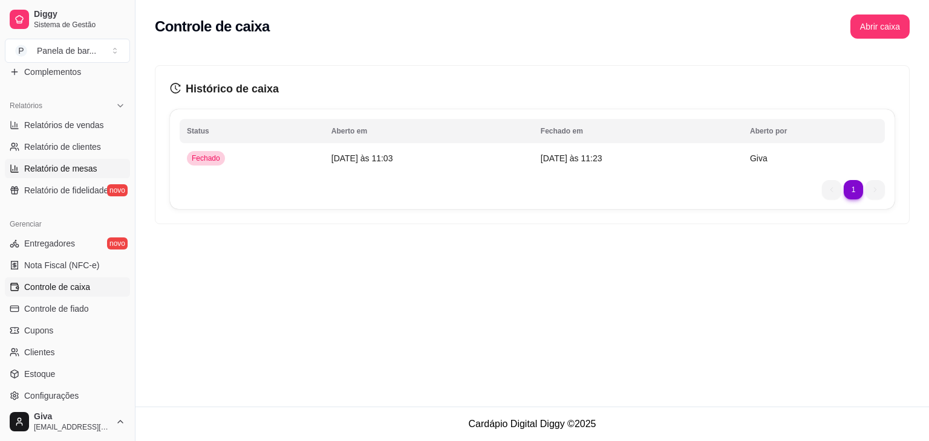
click at [59, 172] on span "Relatório de mesas" at bounding box center [60, 169] width 73 height 12
select select "TOTAL_OF_ORDERS"
select select "7"
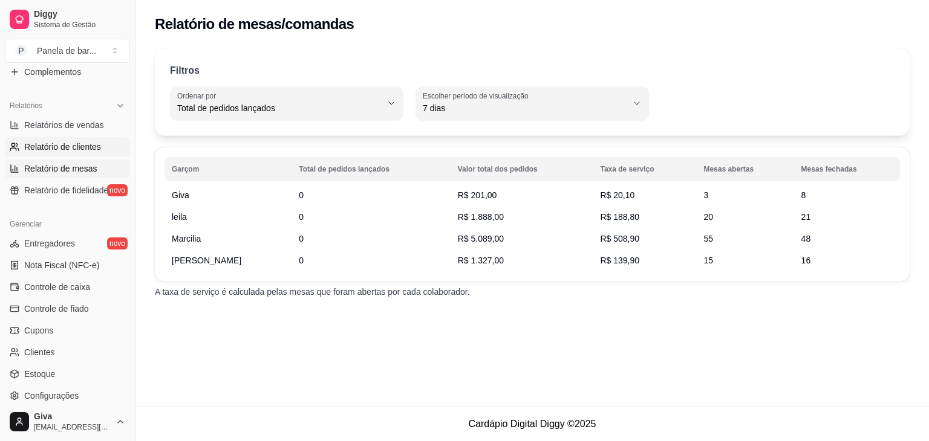
click at [61, 145] on span "Relatório de clientes" at bounding box center [62, 147] width 77 height 12
select select "30"
select select "HIGHEST_TOTAL_SPENT_WITH_ORDERS"
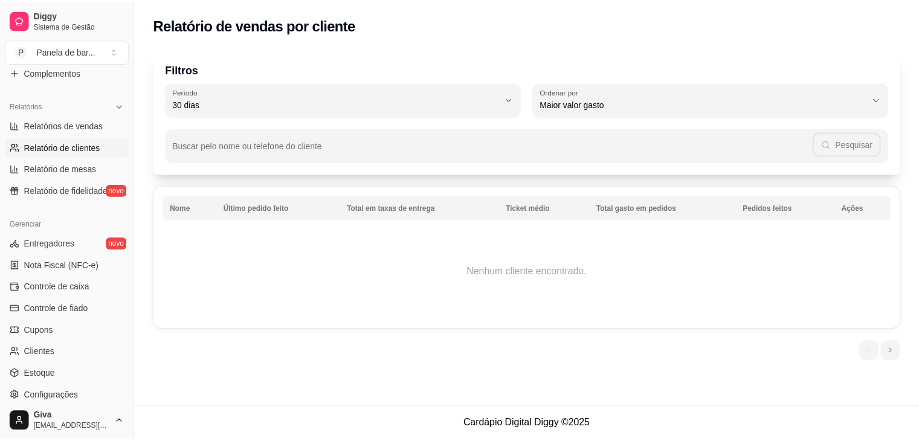
scroll to position [339, 0]
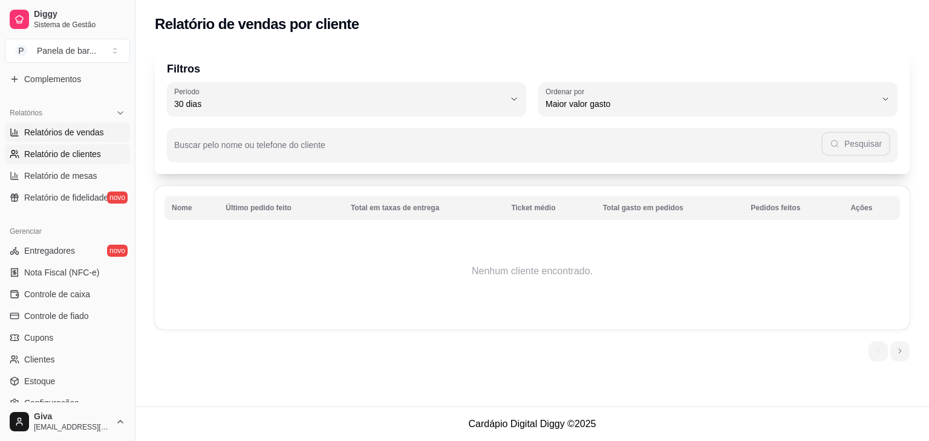
click at [65, 131] on span "Relatórios de vendas" at bounding box center [64, 132] width 80 height 12
select select "ALL"
select select "0"
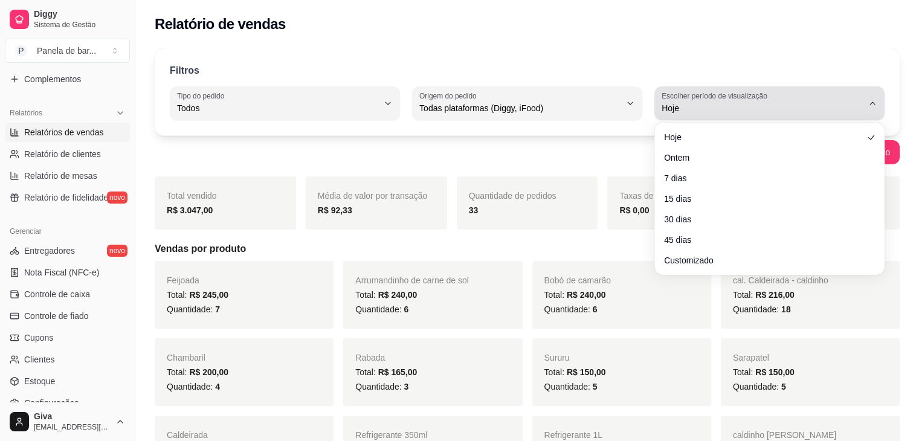
click at [774, 103] on span "Hoje" at bounding box center [762, 108] width 201 height 12
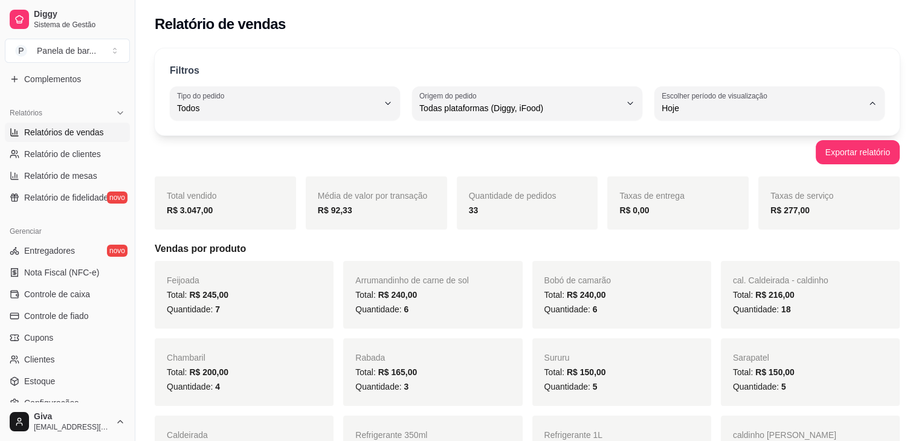
click at [749, 154] on span "Ontem" at bounding box center [764, 156] width 191 height 11
type input "1"
select select "1"
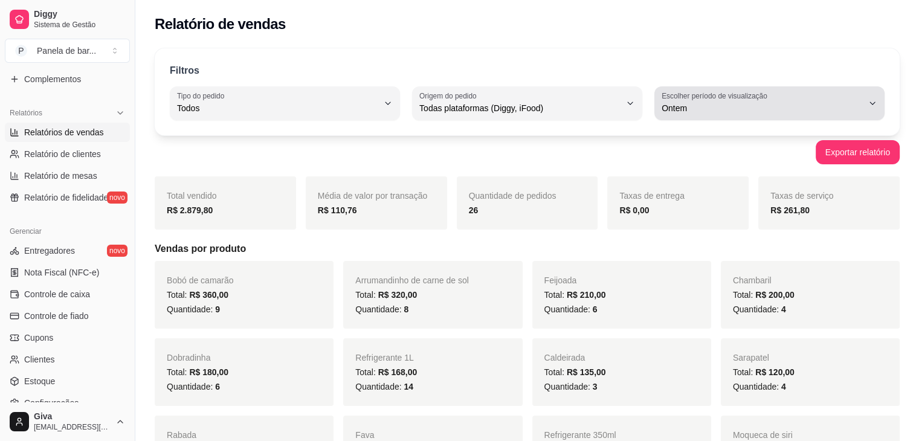
click at [728, 92] on label "Escolher período de visualização" at bounding box center [716, 96] width 109 height 10
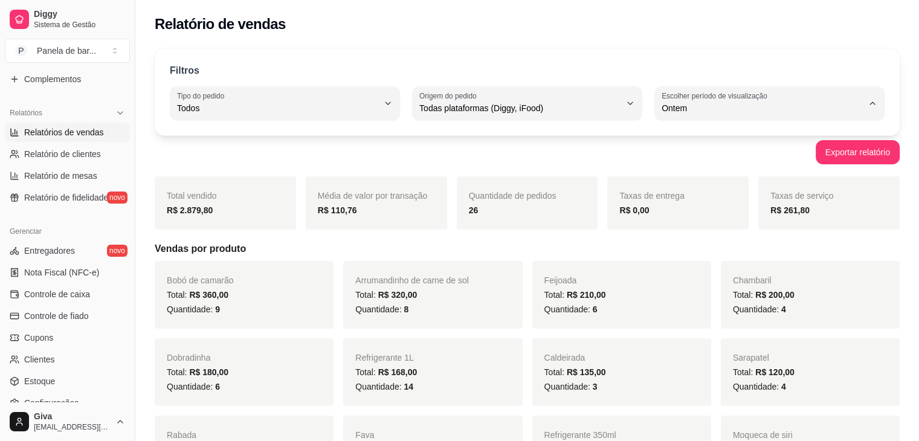
click at [713, 130] on div "Hoje Ontem 7 dias 15 dias 30 dias 45 dias Customizado" at bounding box center [769, 195] width 216 height 141
type input "0"
select select "0"
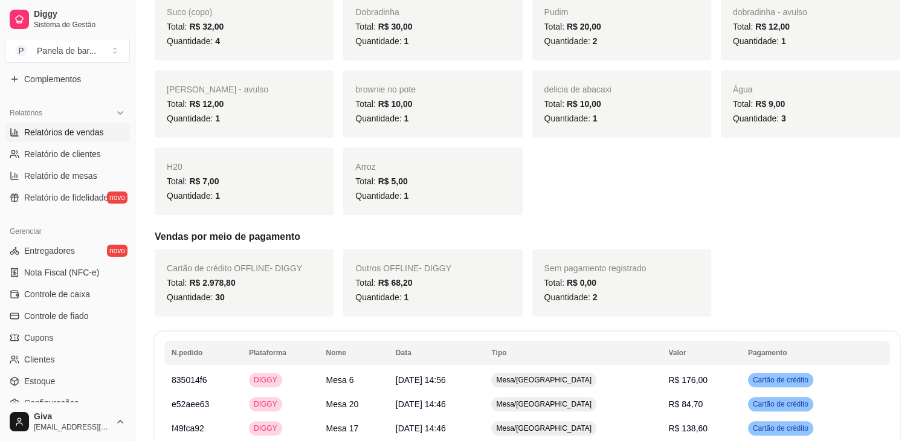
scroll to position [652, 0]
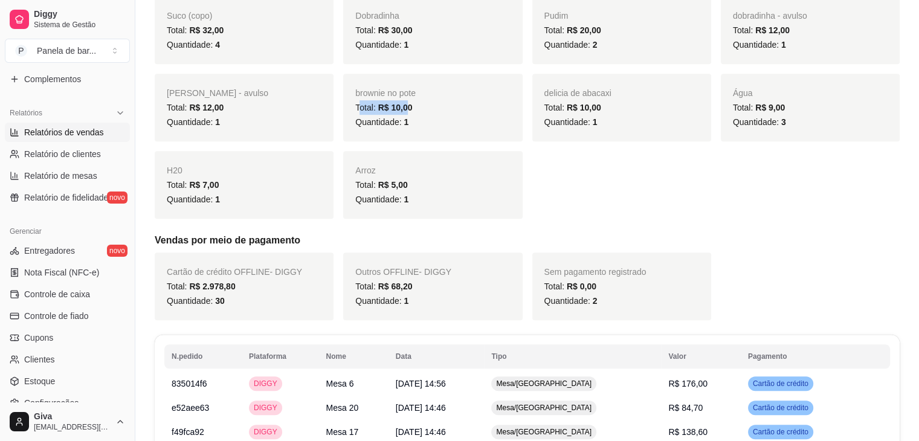
drag, startPoint x: 406, startPoint y: 106, endPoint x: 360, endPoint y: 102, distance: 46.1
click at [360, 103] on span "Total: R$ 10,00" at bounding box center [383, 108] width 57 height 10
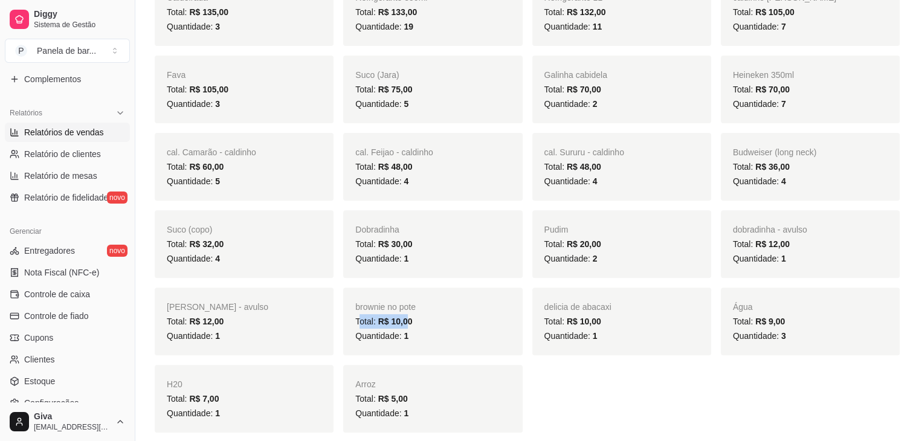
scroll to position [439, 0]
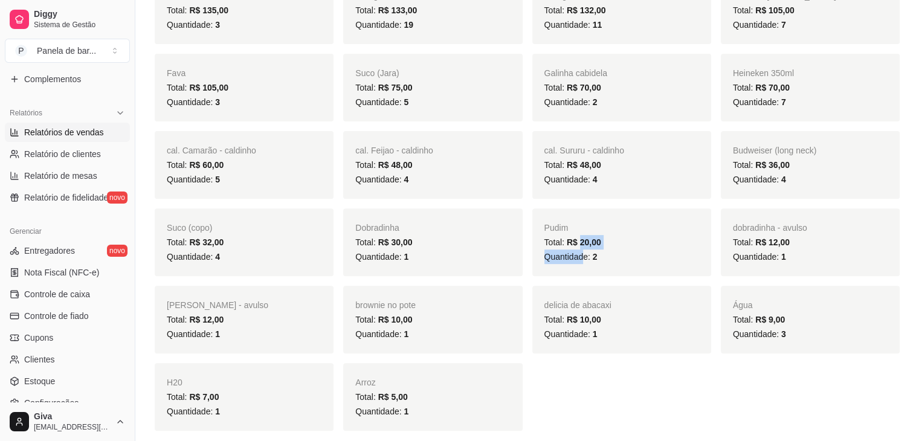
drag, startPoint x: 582, startPoint y: 261, endPoint x: 581, endPoint y: 240, distance: 20.6
click at [581, 240] on div "Pudim Total: R$ 20,00 Quantidade: 2" at bounding box center [622, 243] width 179 height 68
drag, startPoint x: 594, startPoint y: 280, endPoint x: 575, endPoint y: 340, distance: 62.1
click at [575, 340] on div "Feijoada Total: R$ 245,00 Quantidade: 7 [PERSON_NAME] [PERSON_NAME] Total: R$ 2…" at bounding box center [527, 126] width 745 height 609
drag, startPoint x: 566, startPoint y: 321, endPoint x: 602, endPoint y: 323, distance: 36.4
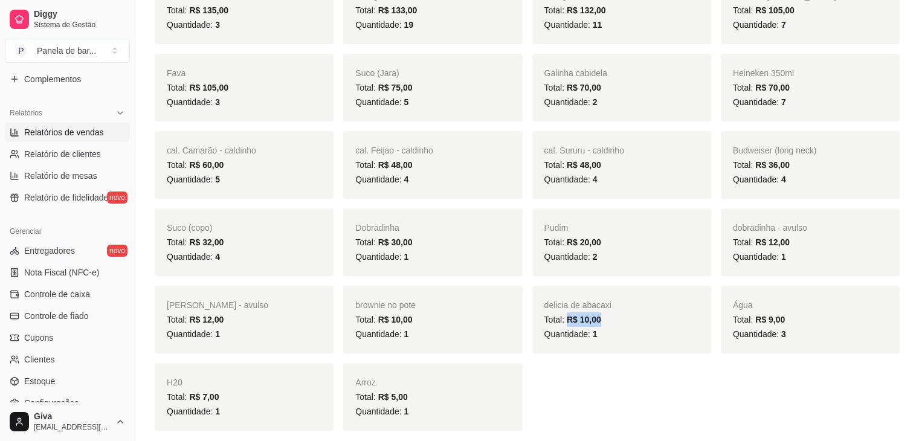
click at [602, 323] on div "Total: R$ 10,00" at bounding box center [622, 320] width 155 height 15
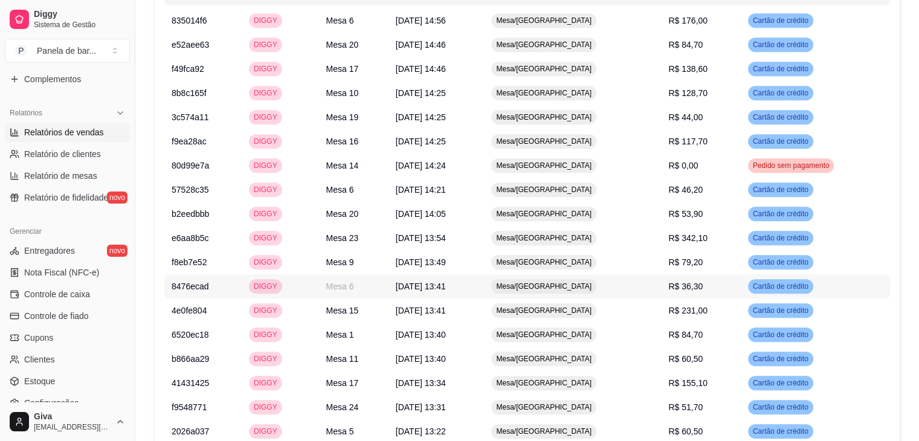
scroll to position [1016, 0]
